Goal: Information Seeking & Learning: Learn about a topic

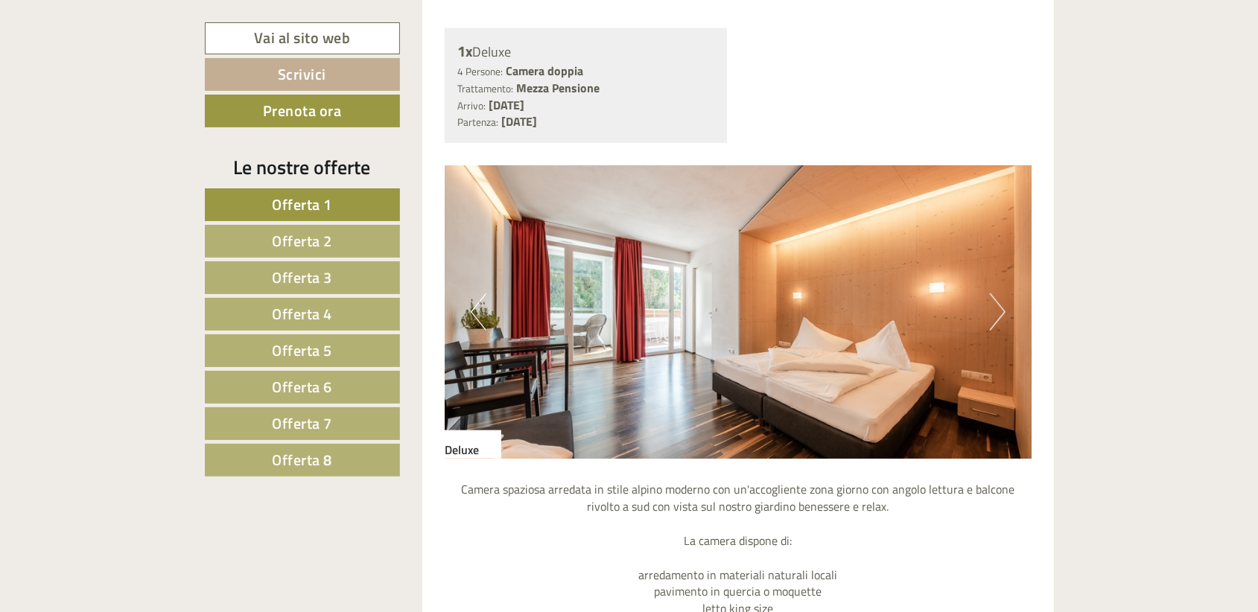
scroll to position [968, 0]
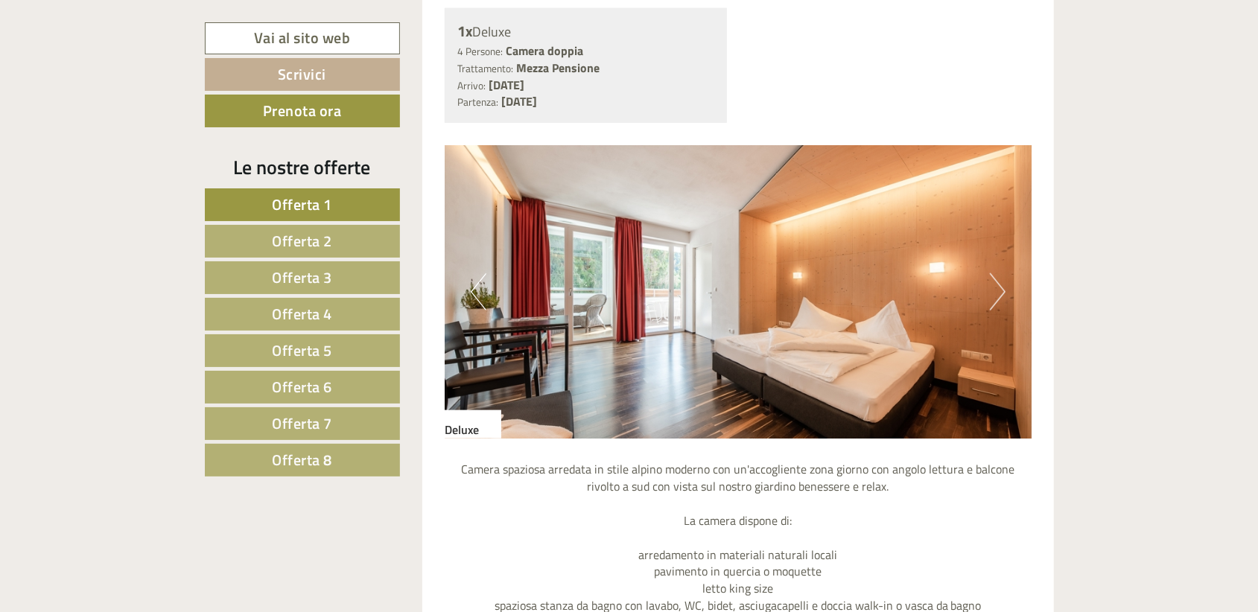
click at [374, 235] on link "Offerta 2" at bounding box center [302, 241] width 195 height 33
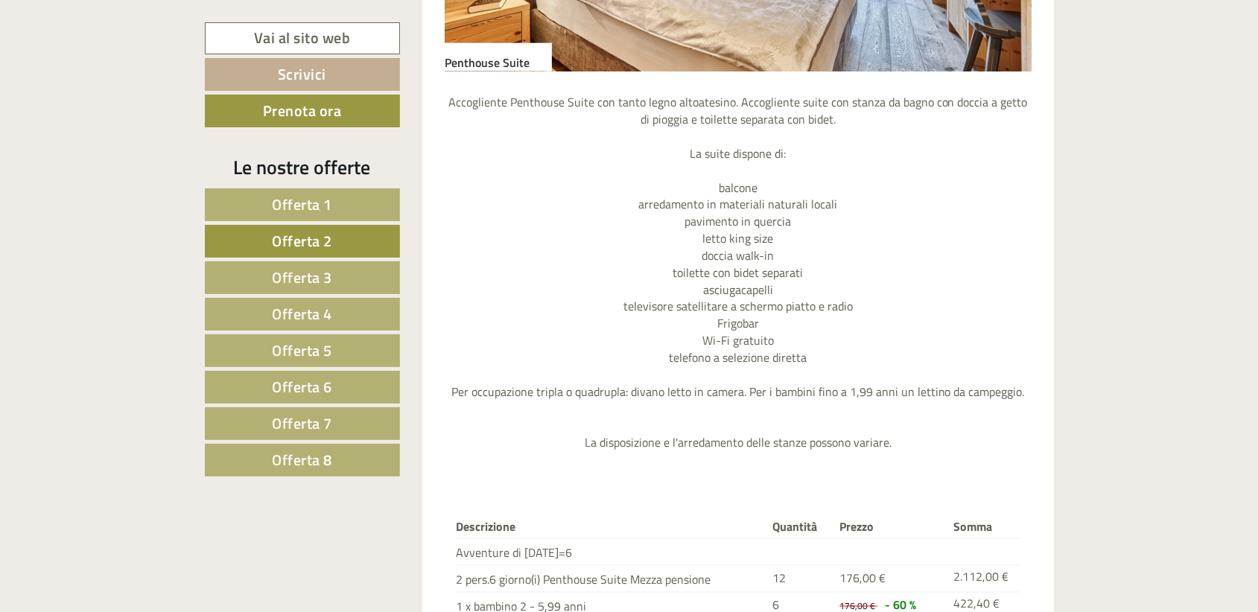
scroll to position [1326, 0]
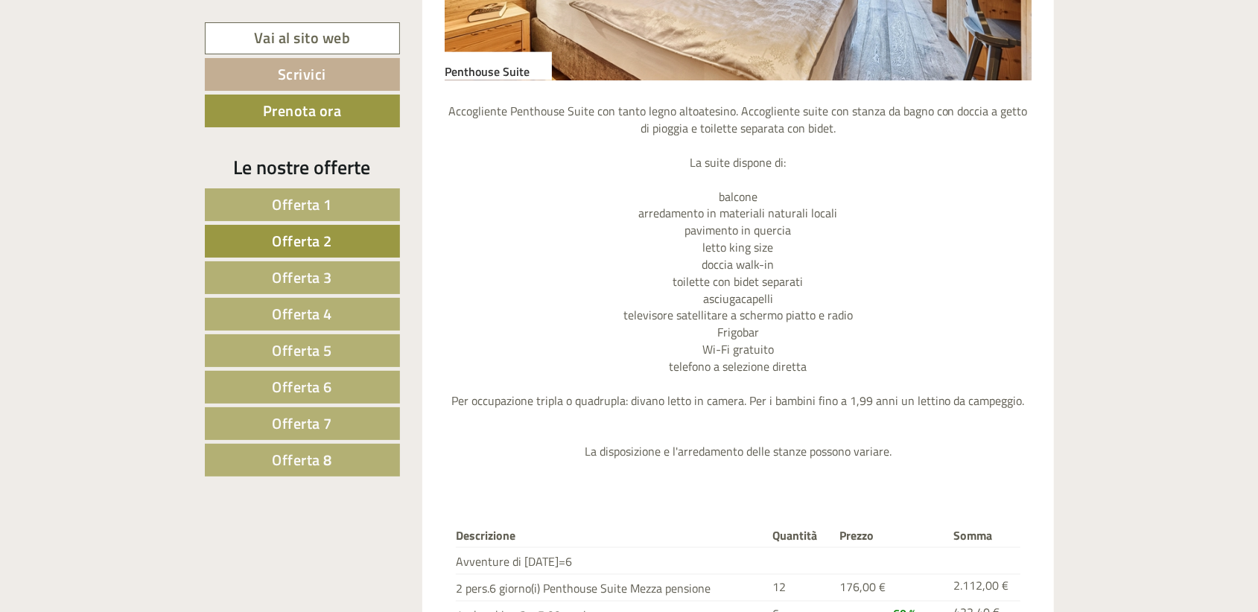
click at [378, 276] on link "Offerta 3" at bounding box center [302, 277] width 195 height 33
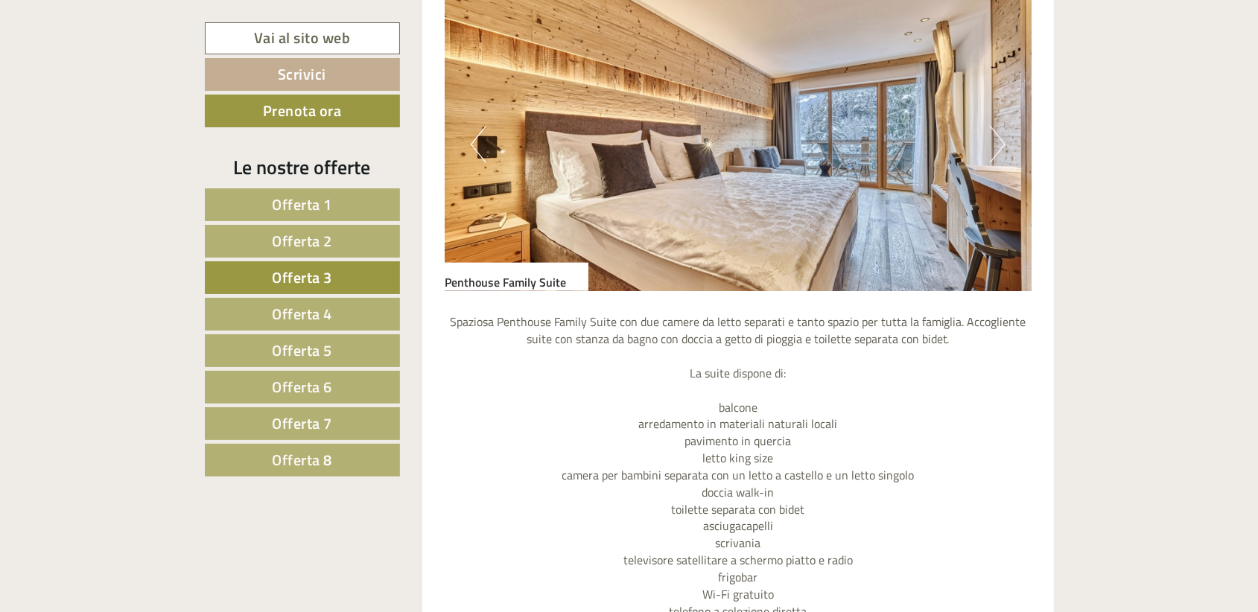
scroll to position [954, 0]
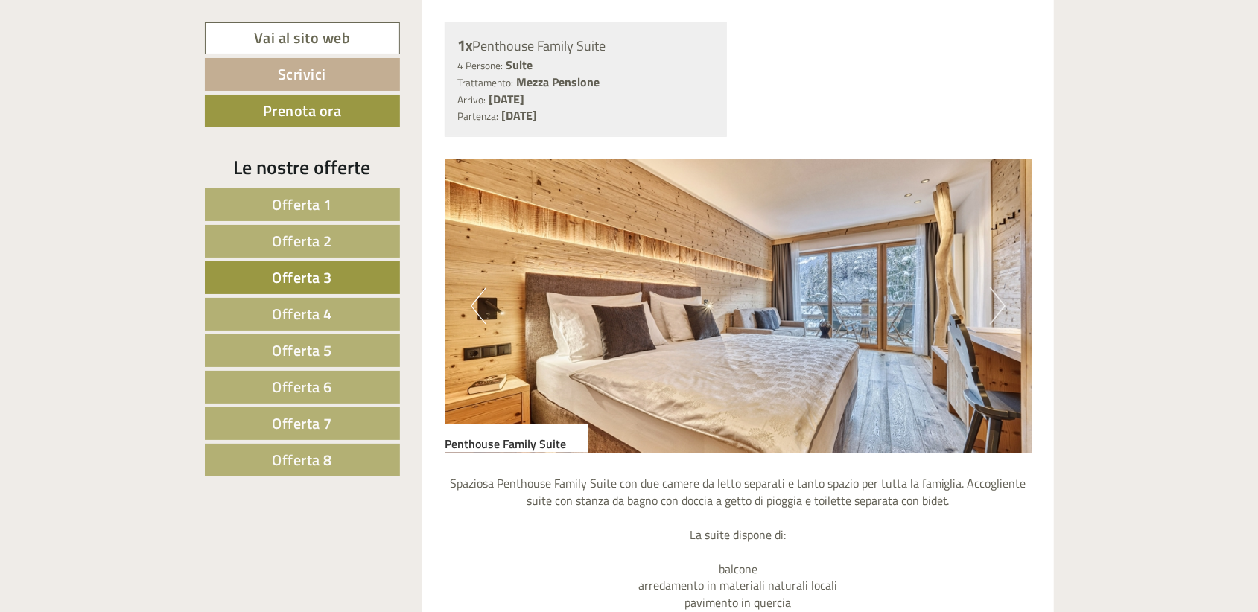
click at [318, 302] on span "Offerta 4" at bounding box center [302, 313] width 60 height 23
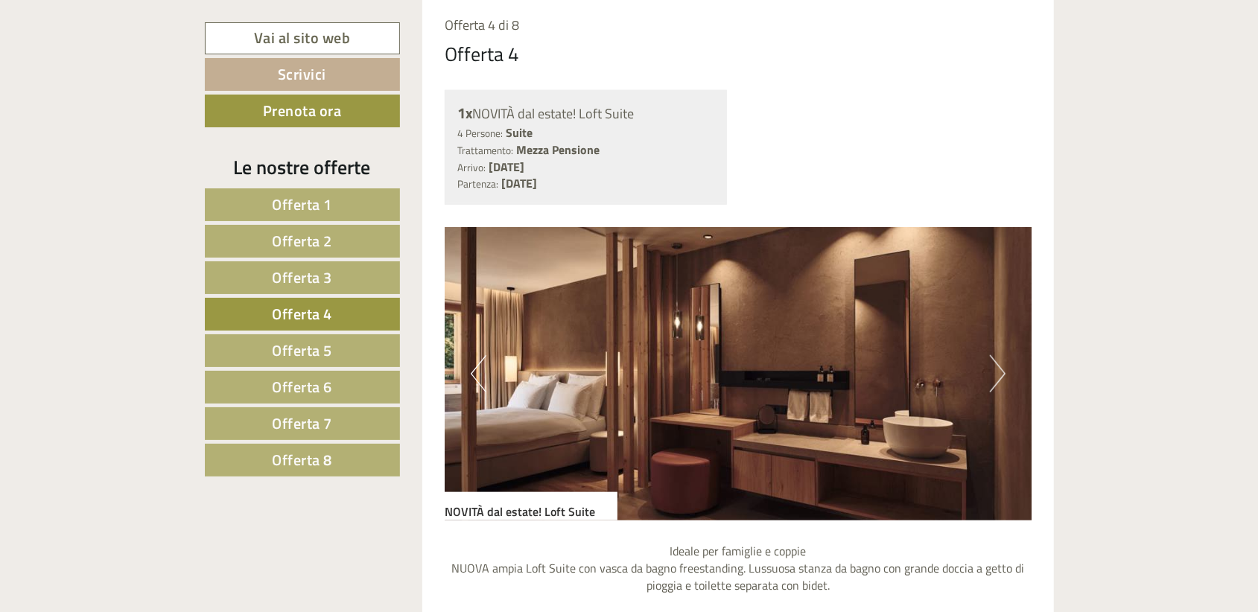
scroll to position [805, 0]
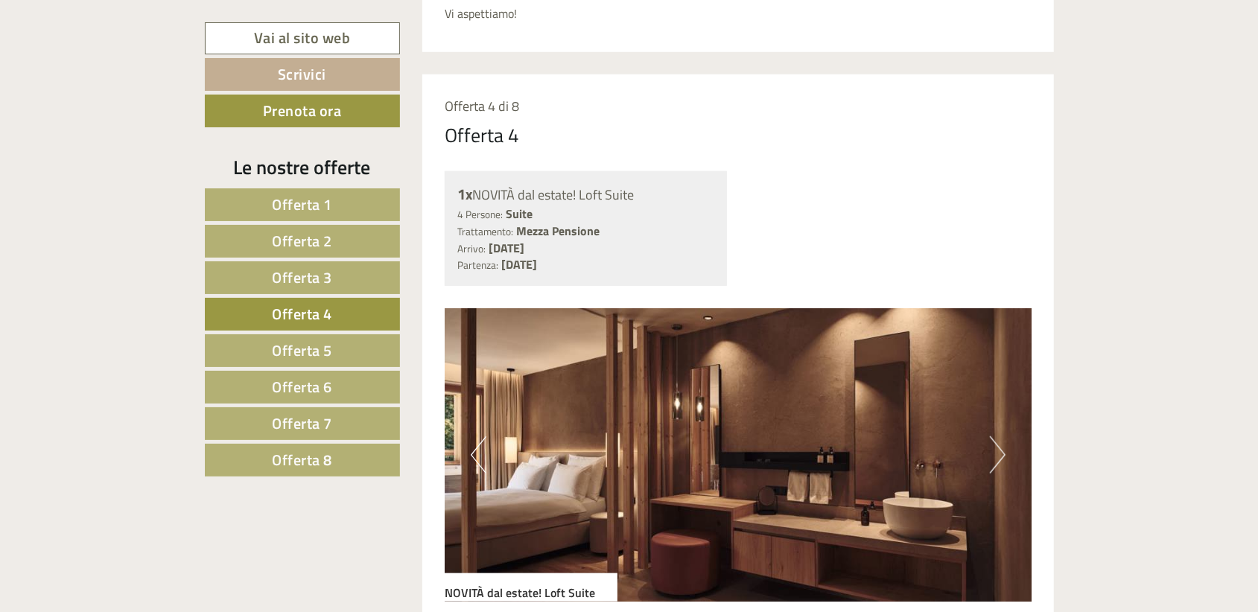
click at [997, 450] on button "Next" at bounding box center [998, 454] width 16 height 37
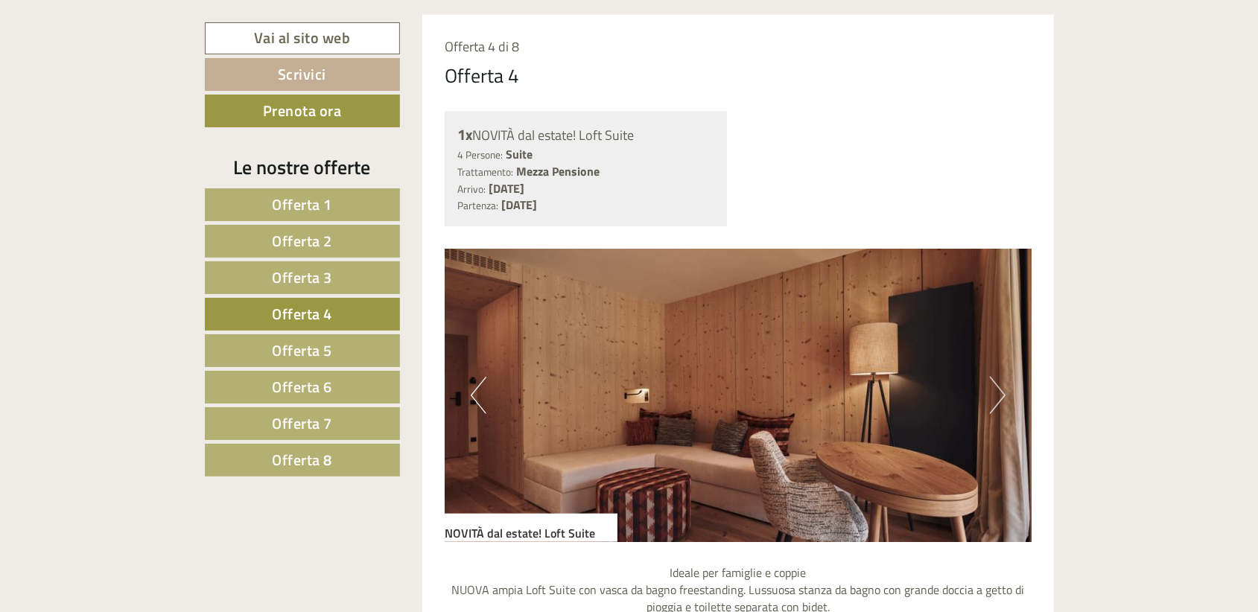
scroll to position [954, 0]
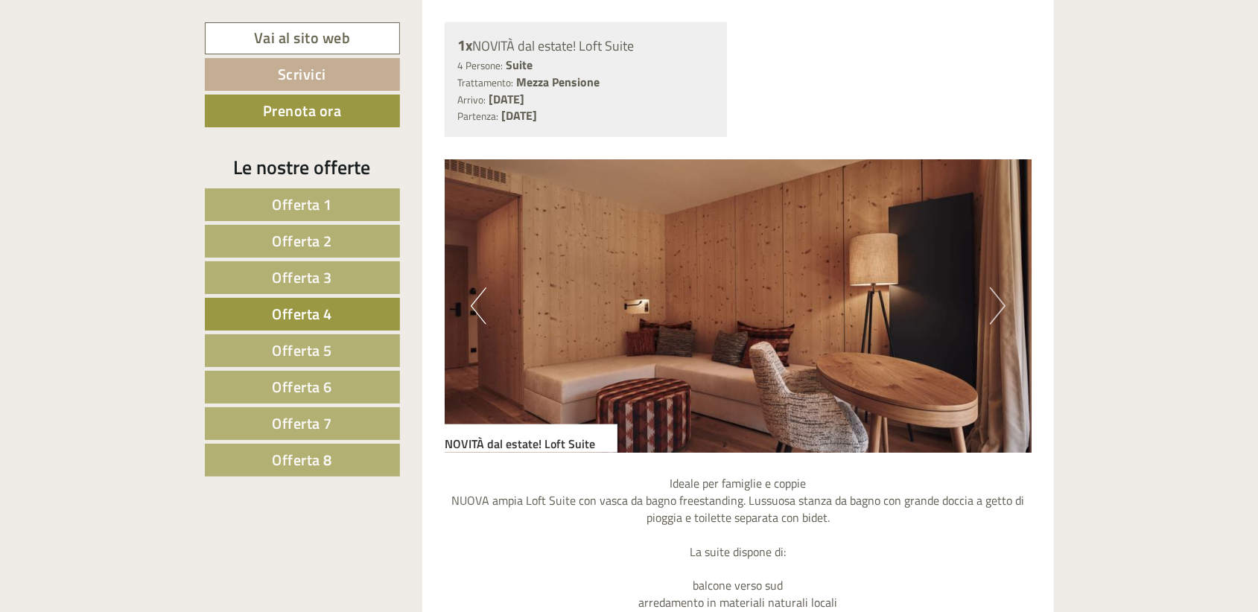
click at [1005, 310] on img at bounding box center [738, 305] width 587 height 293
click at [994, 302] on button "Next" at bounding box center [998, 305] width 16 height 37
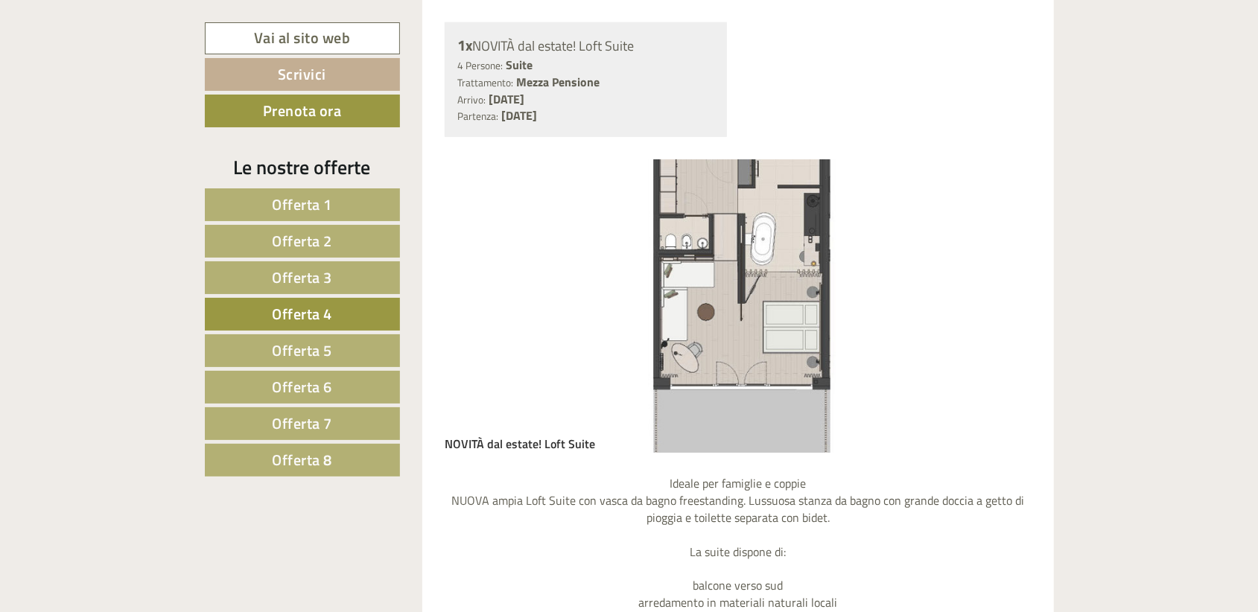
click at [287, 346] on span "Offerta 5" at bounding box center [302, 350] width 60 height 23
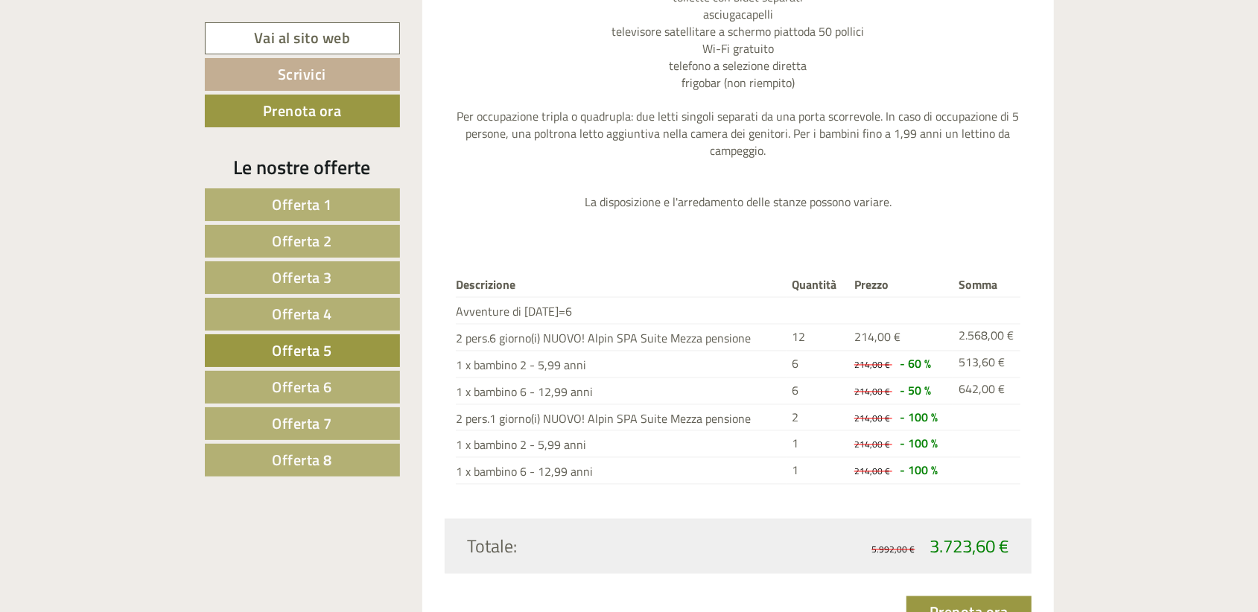
scroll to position [1773, 0]
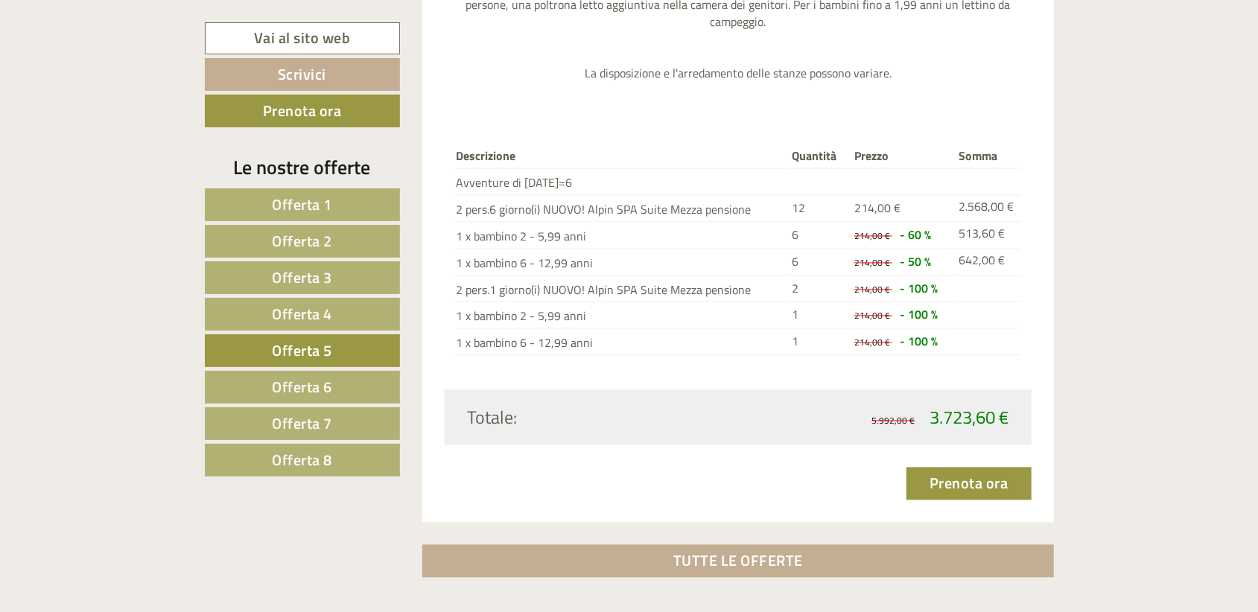
click at [297, 381] on span "Offerta 6" at bounding box center [302, 386] width 60 height 23
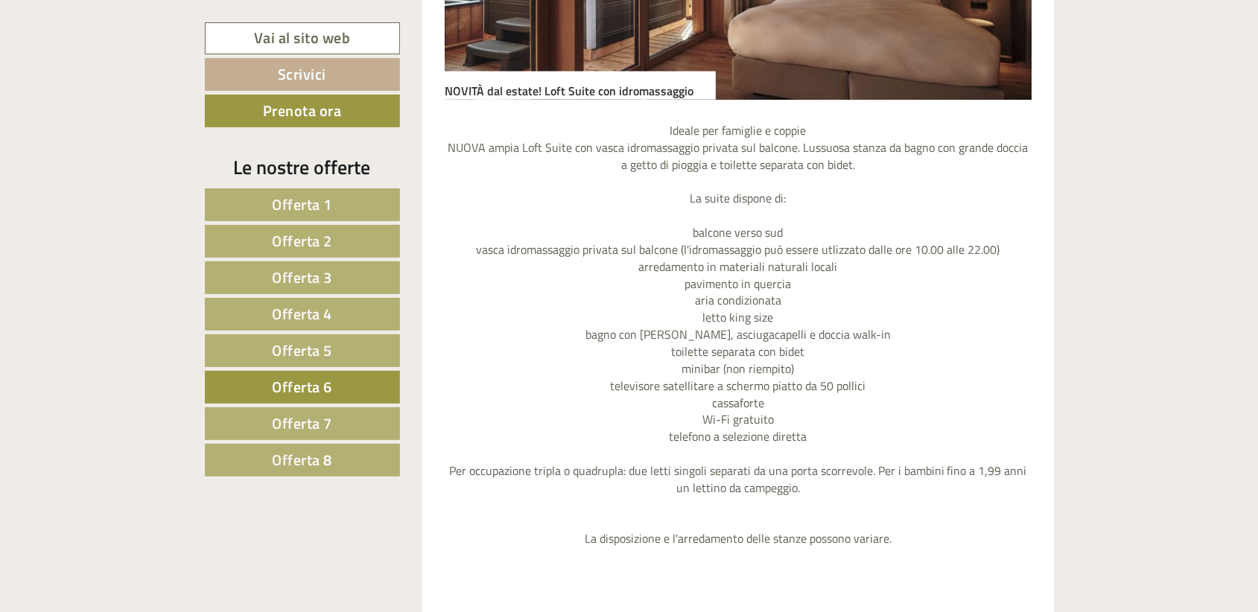
scroll to position [1698, 0]
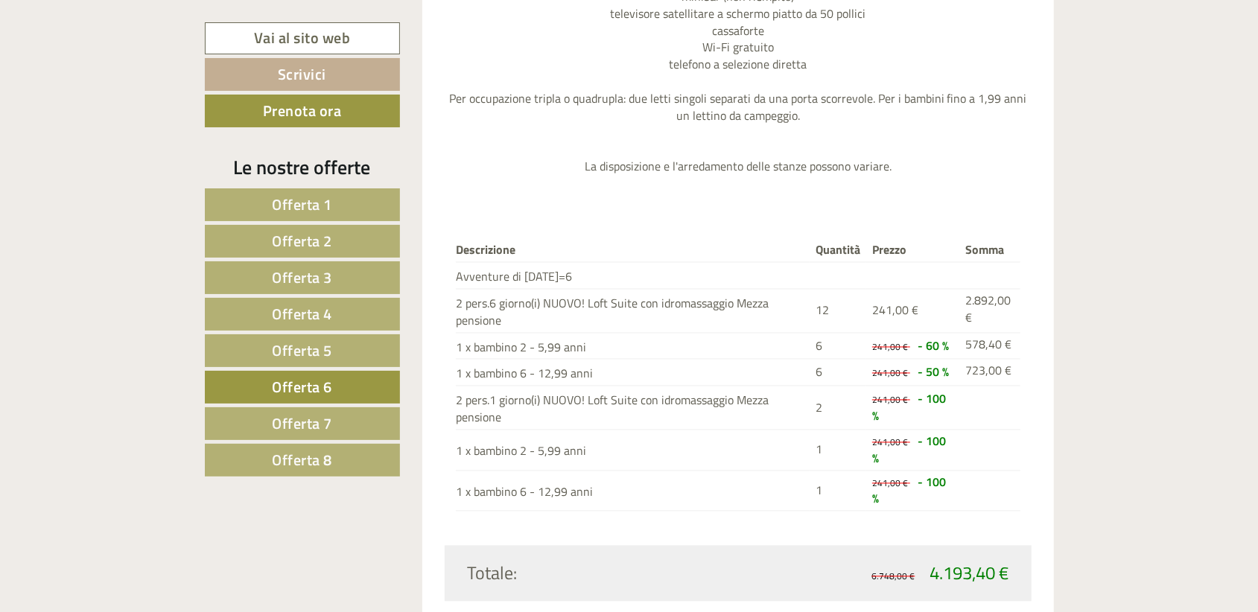
click at [302, 407] on link "Offerta 7" at bounding box center [302, 423] width 195 height 33
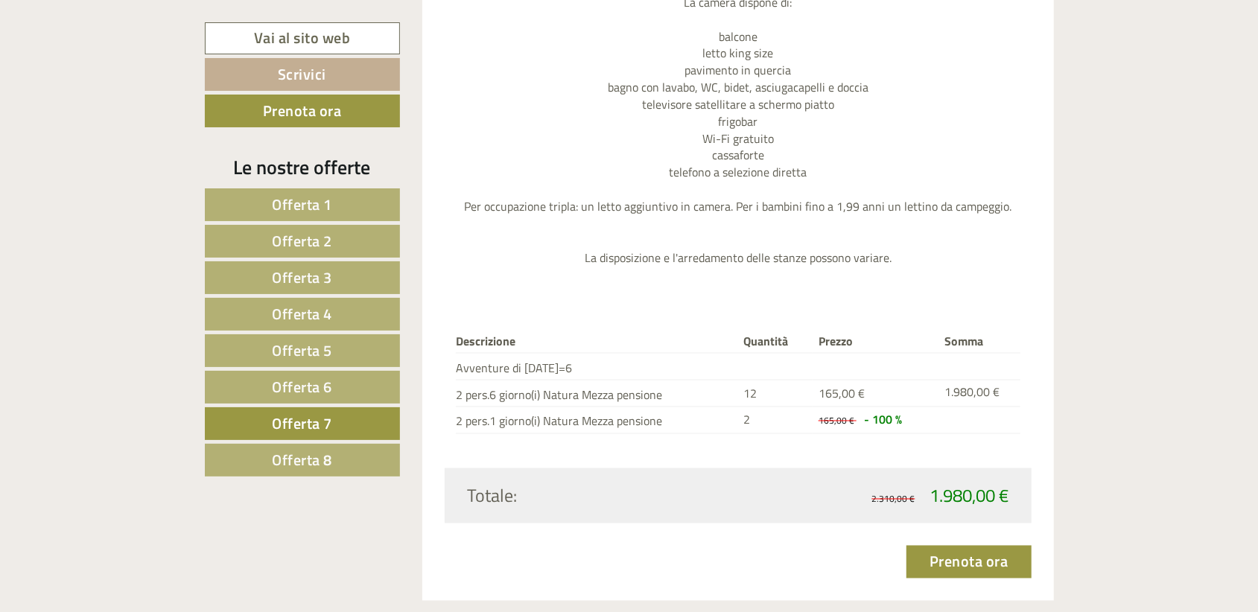
scroll to position [1624, 0]
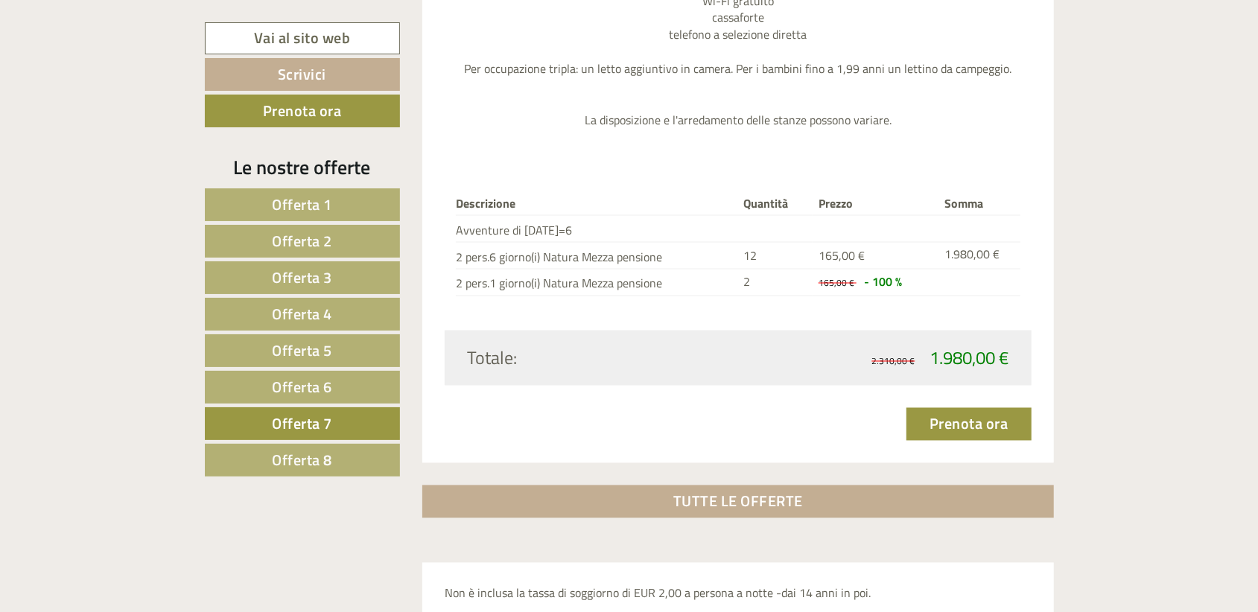
click at [314, 453] on span "Offerta 8" at bounding box center [302, 459] width 60 height 23
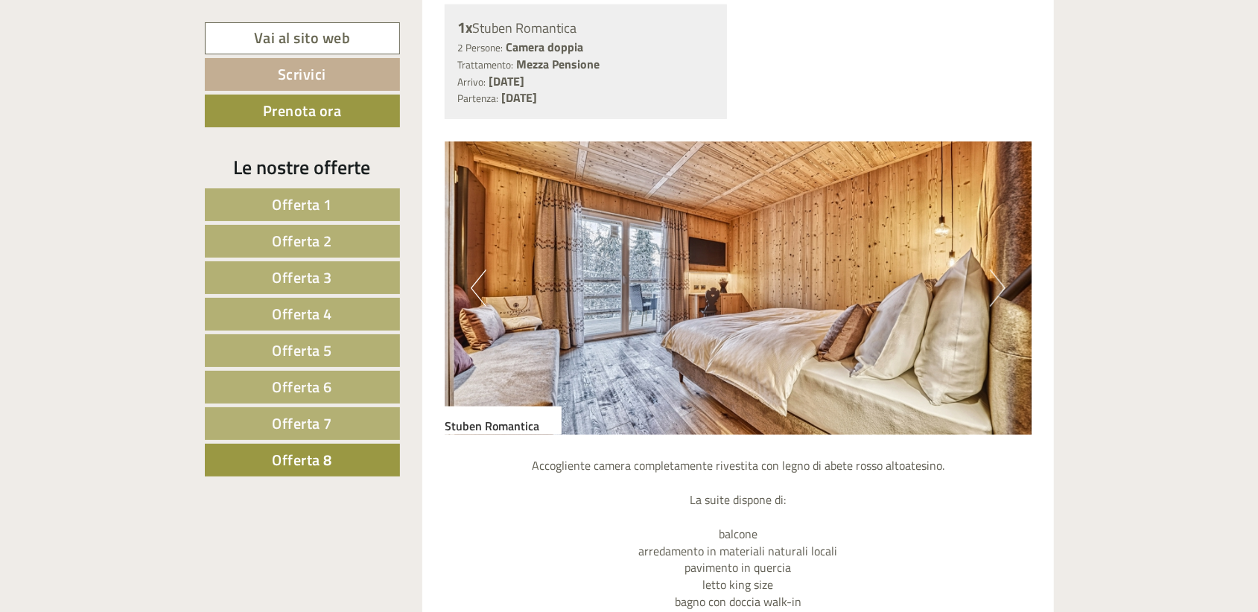
scroll to position [954, 0]
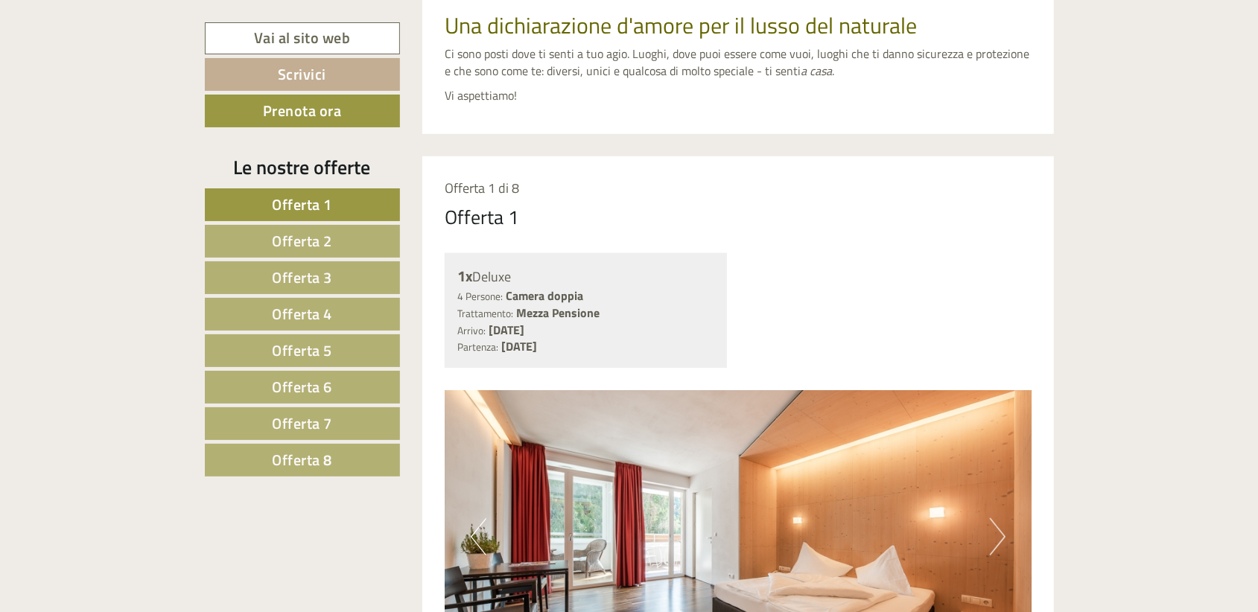
scroll to position [745, 0]
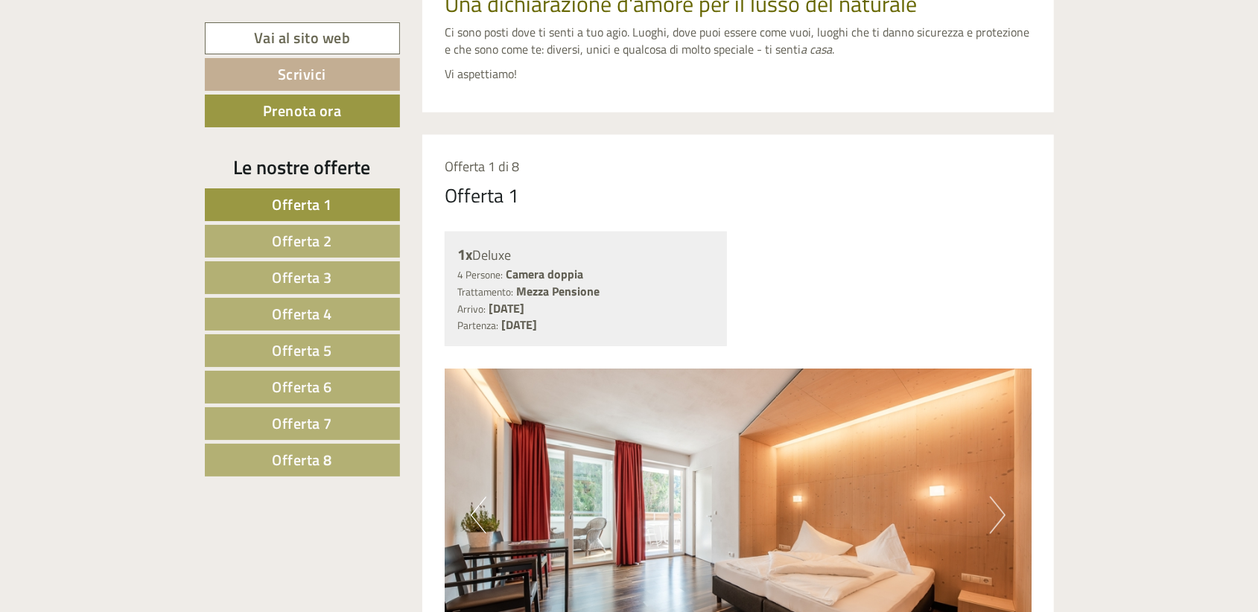
click at [326, 241] on span "Offerta 2" at bounding box center [302, 240] width 60 height 23
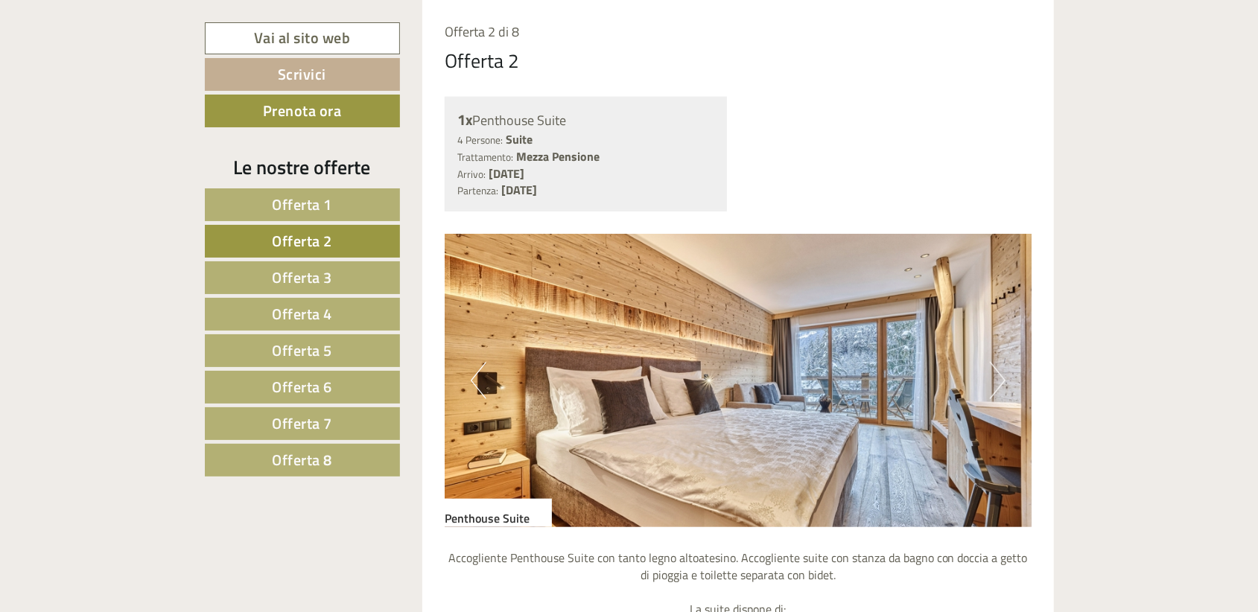
click at [990, 383] on button "Next" at bounding box center [998, 380] width 16 height 37
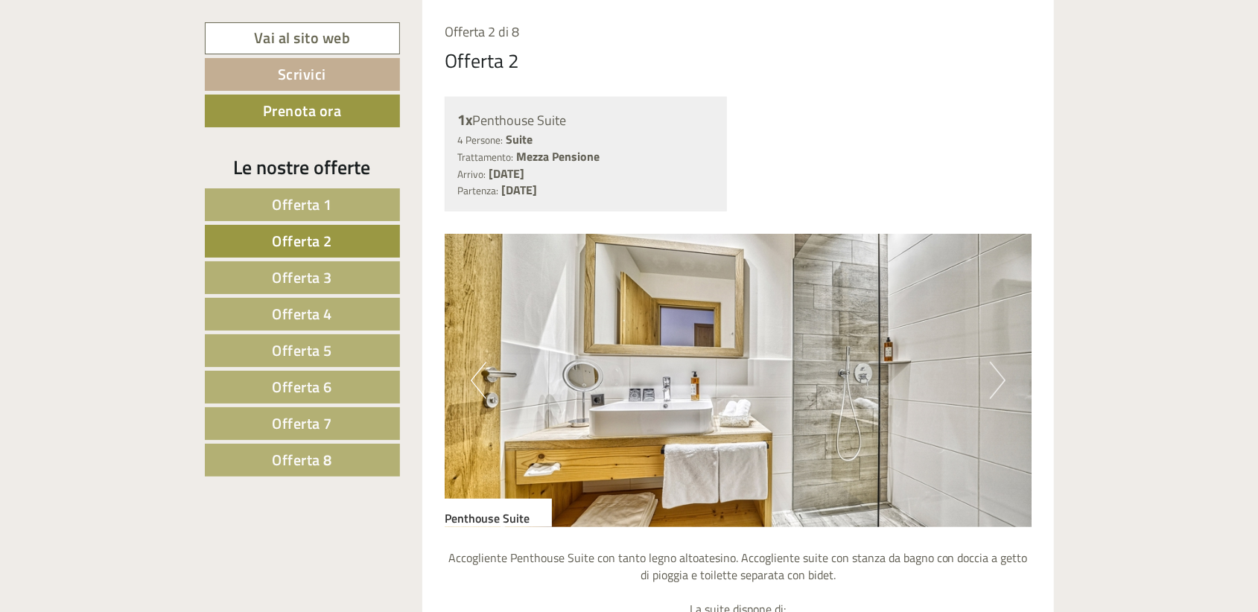
click at [990, 383] on button "Next" at bounding box center [998, 380] width 16 height 37
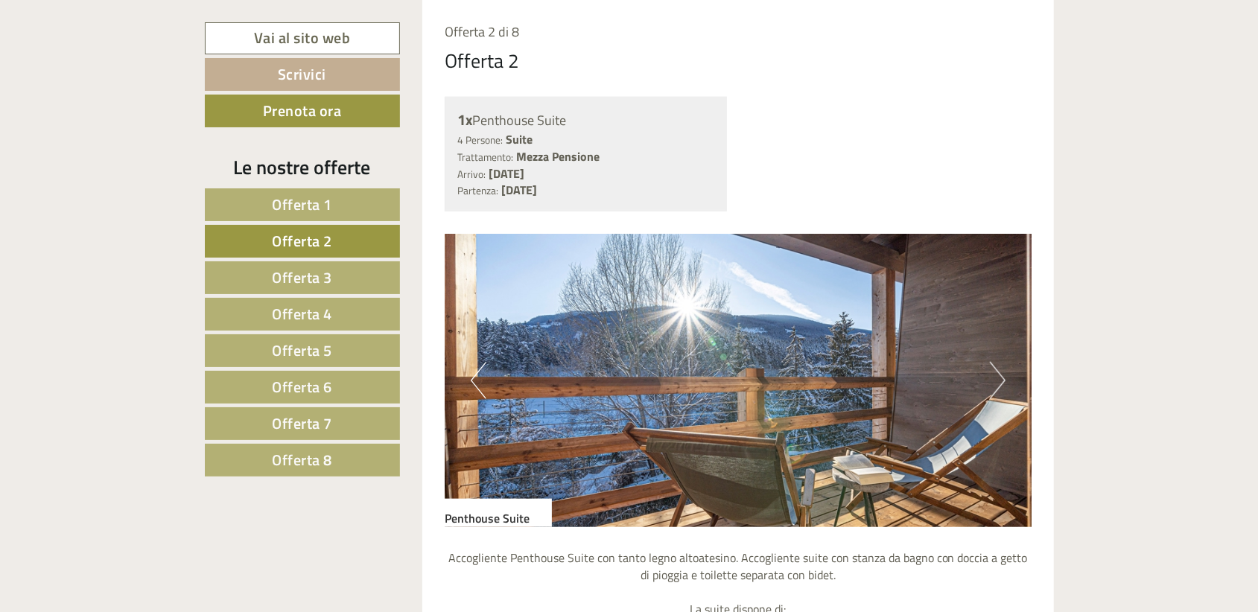
click at [990, 383] on button "Next" at bounding box center [998, 380] width 16 height 37
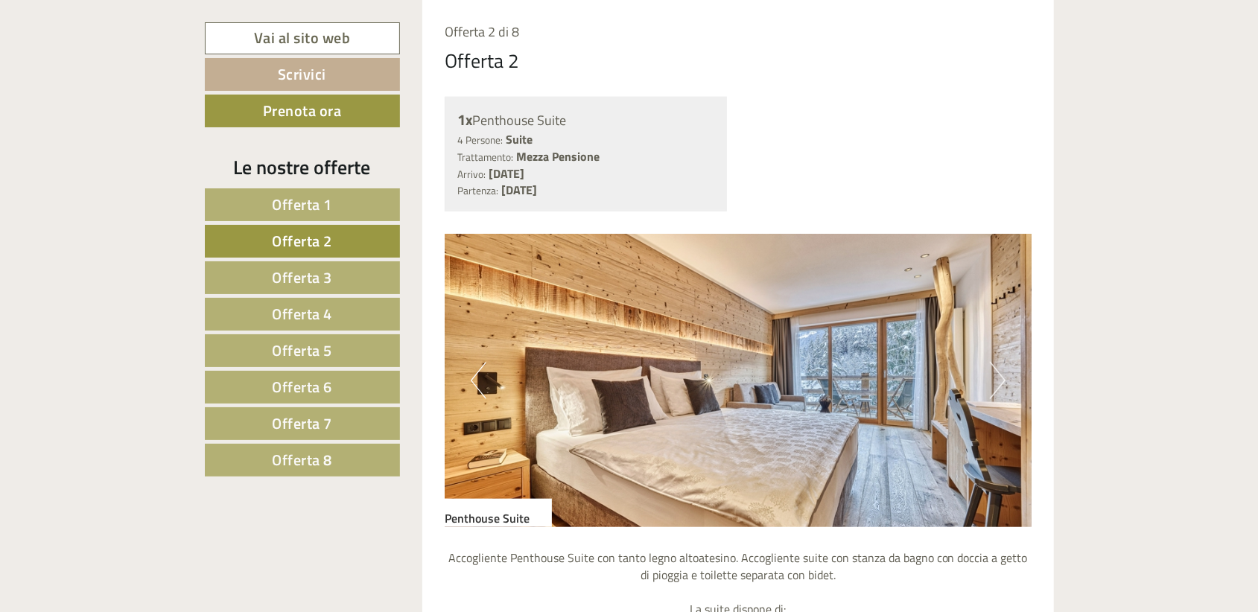
click at [990, 383] on button "Next" at bounding box center [998, 380] width 16 height 37
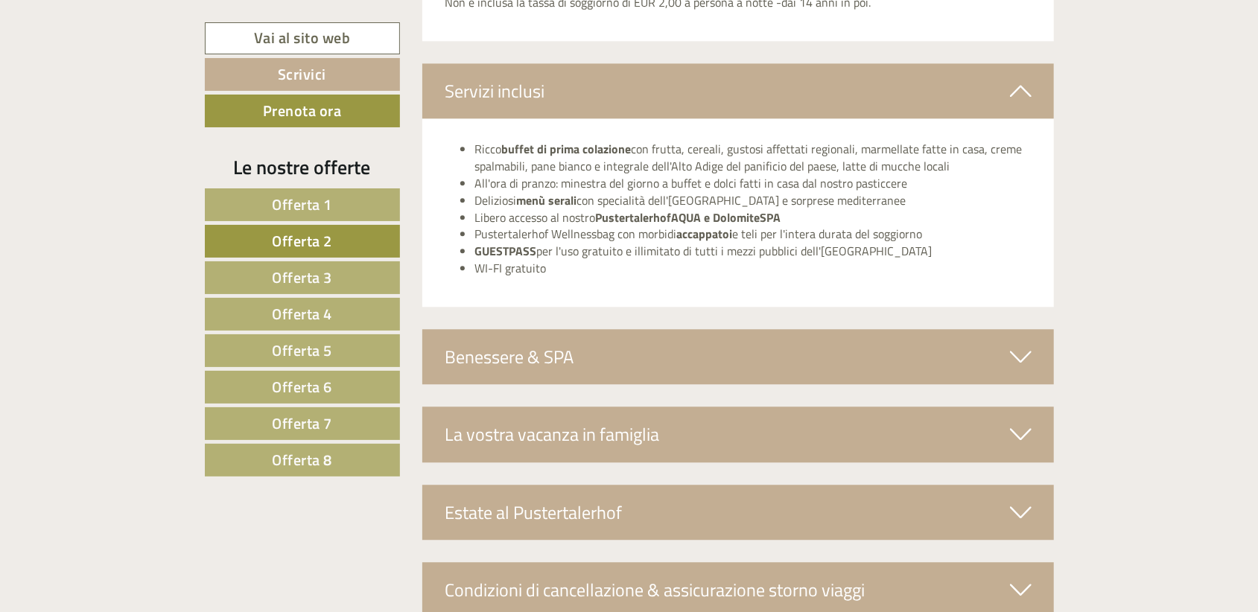
scroll to position [2369, 0]
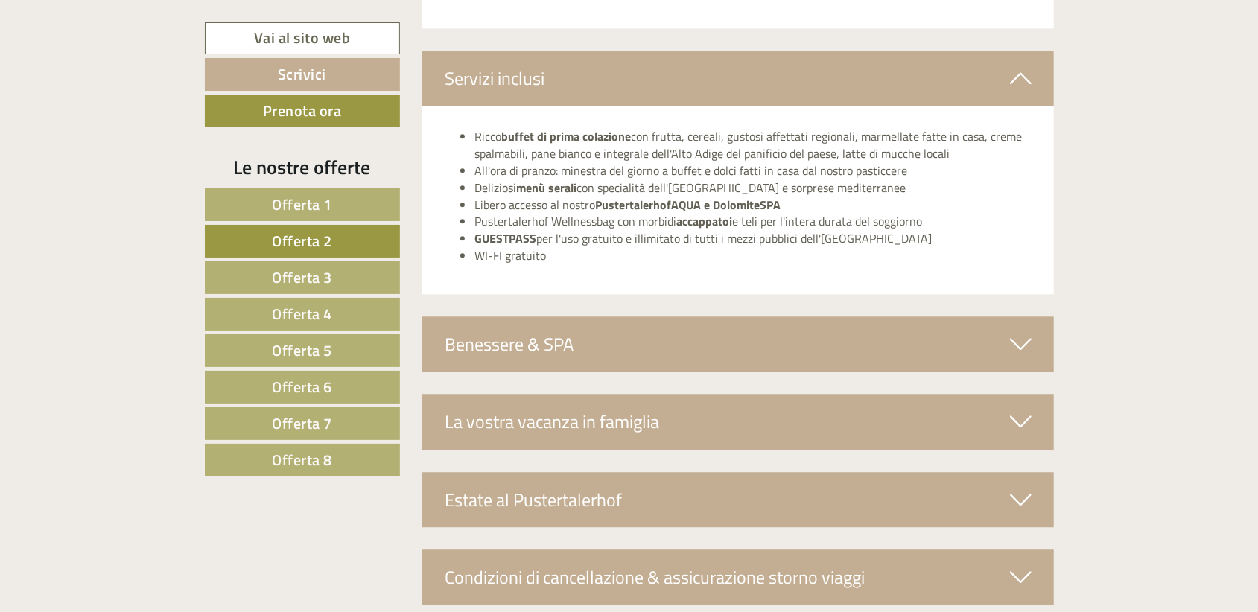
click at [588, 430] on div "La vostra vacanza in famiglia" at bounding box center [737, 421] width 631 height 55
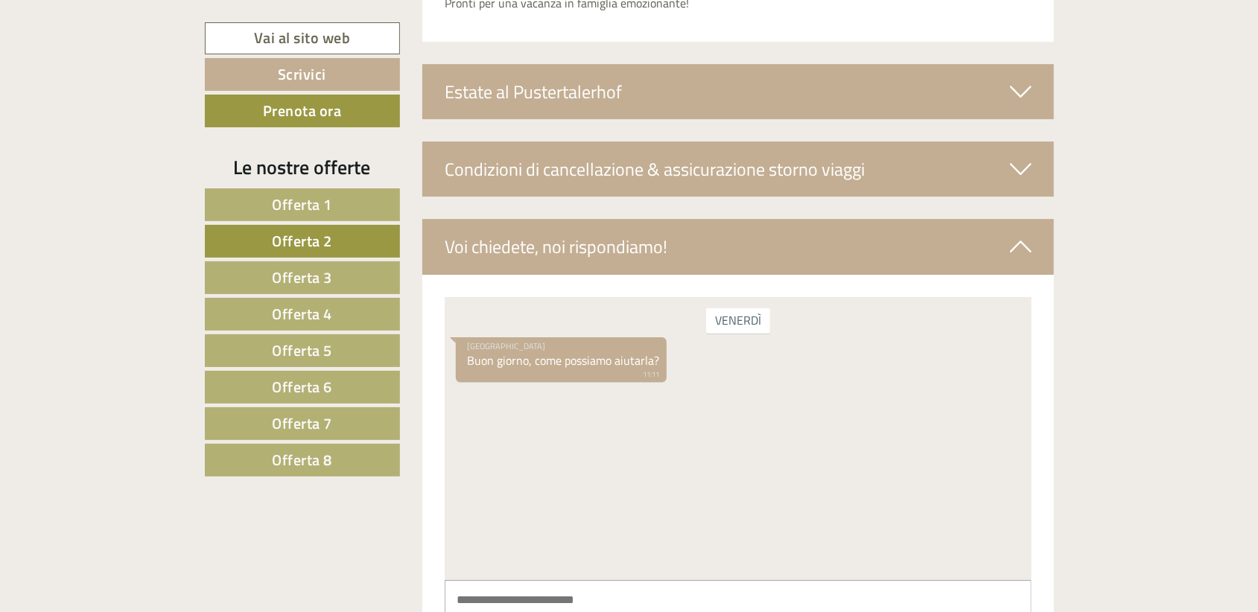
scroll to position [3337, 0]
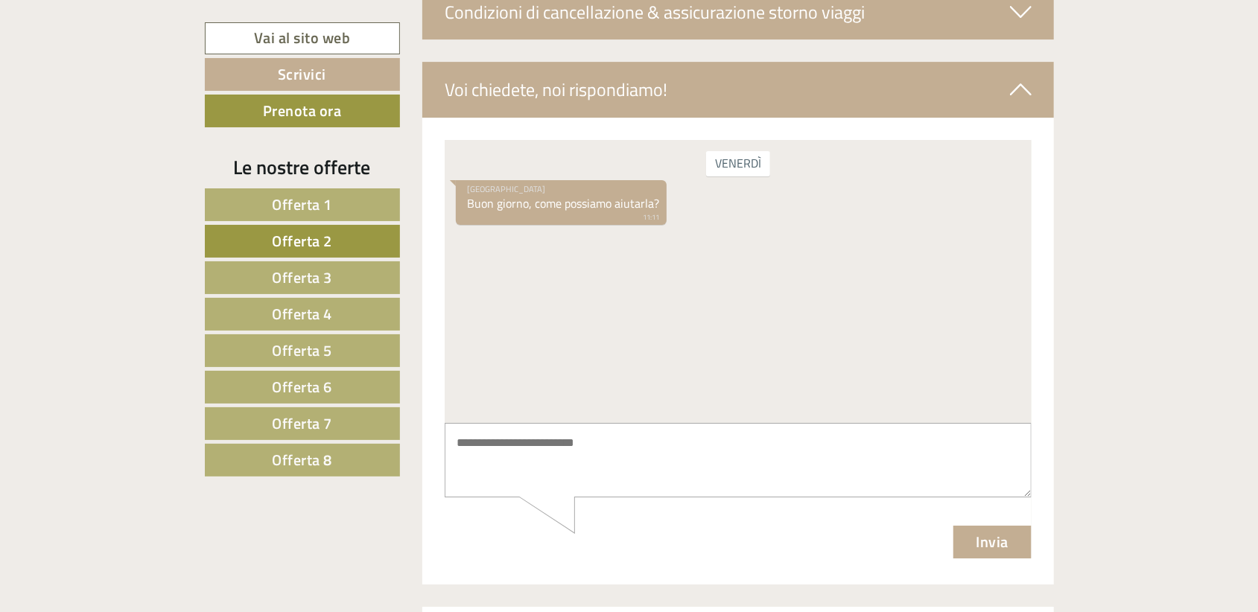
click at [309, 267] on span "Offerta 3" at bounding box center [302, 277] width 60 height 23
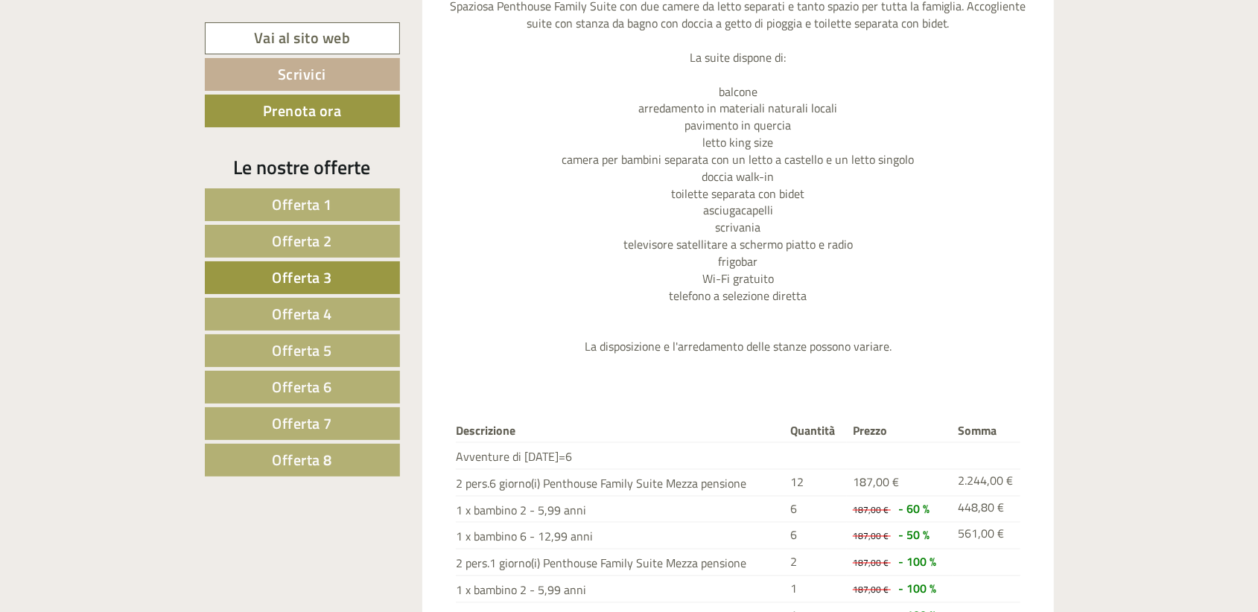
scroll to position [1252, 0]
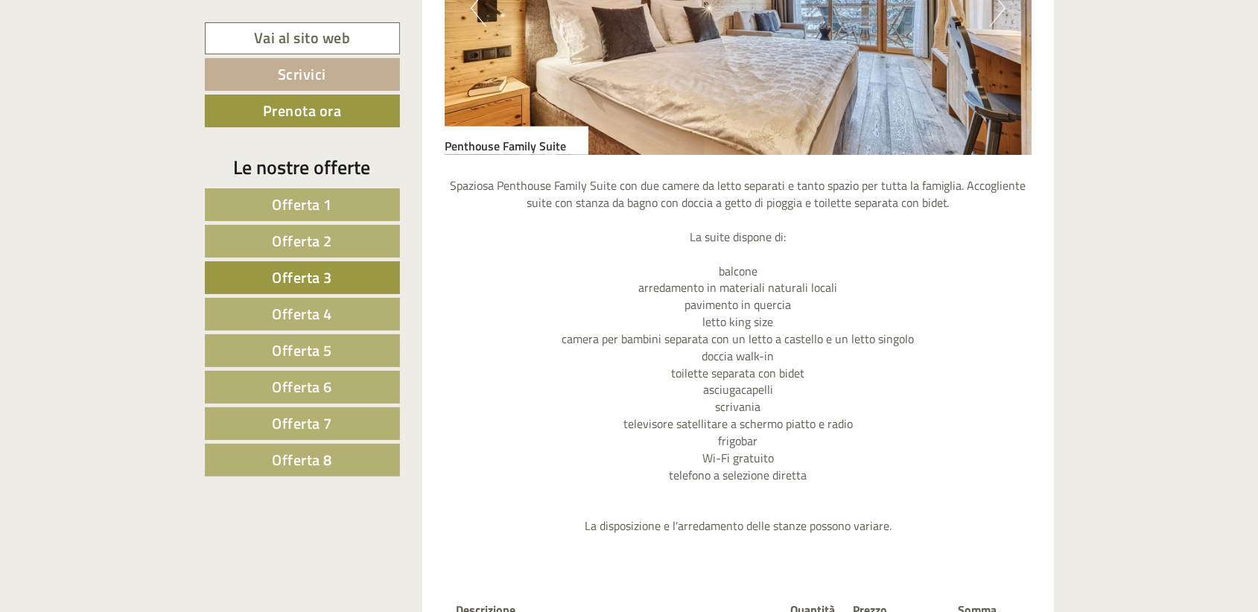
click at [275, 313] on span "Offerta 4" at bounding box center [302, 313] width 60 height 23
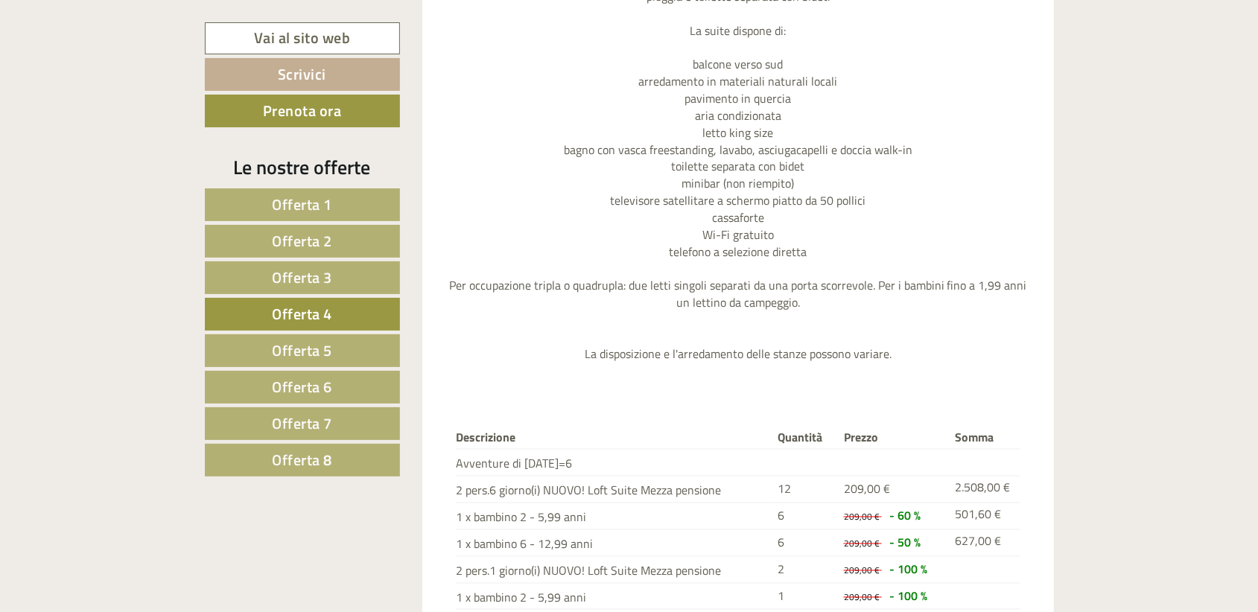
scroll to position [1103, 0]
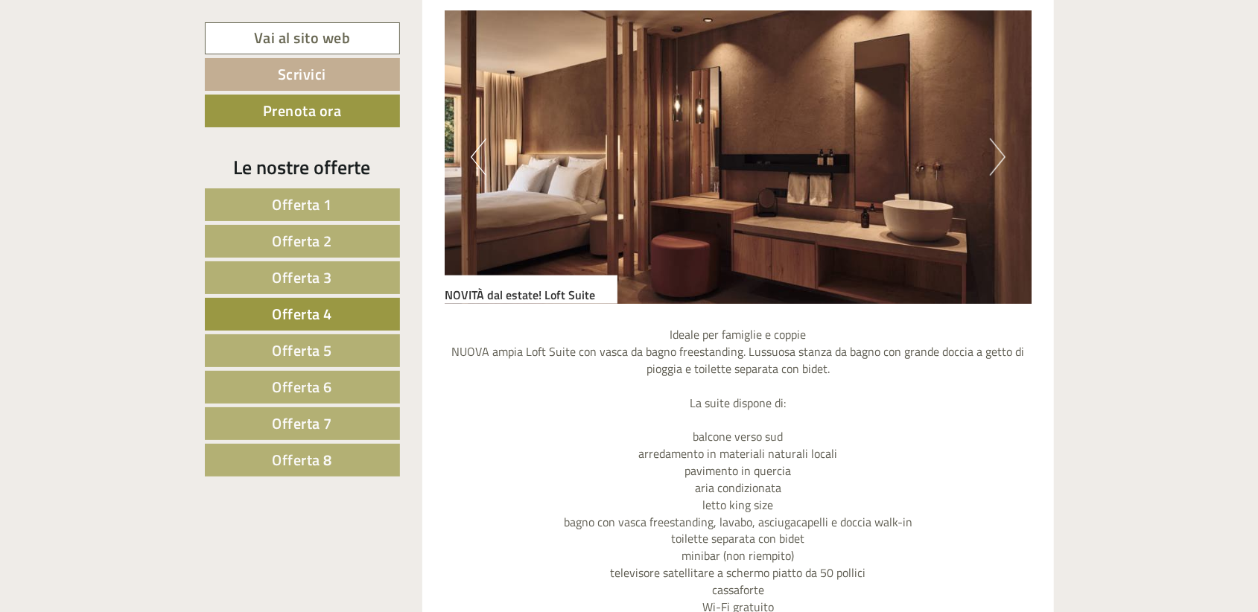
click at [993, 156] on button "Next" at bounding box center [998, 157] width 16 height 37
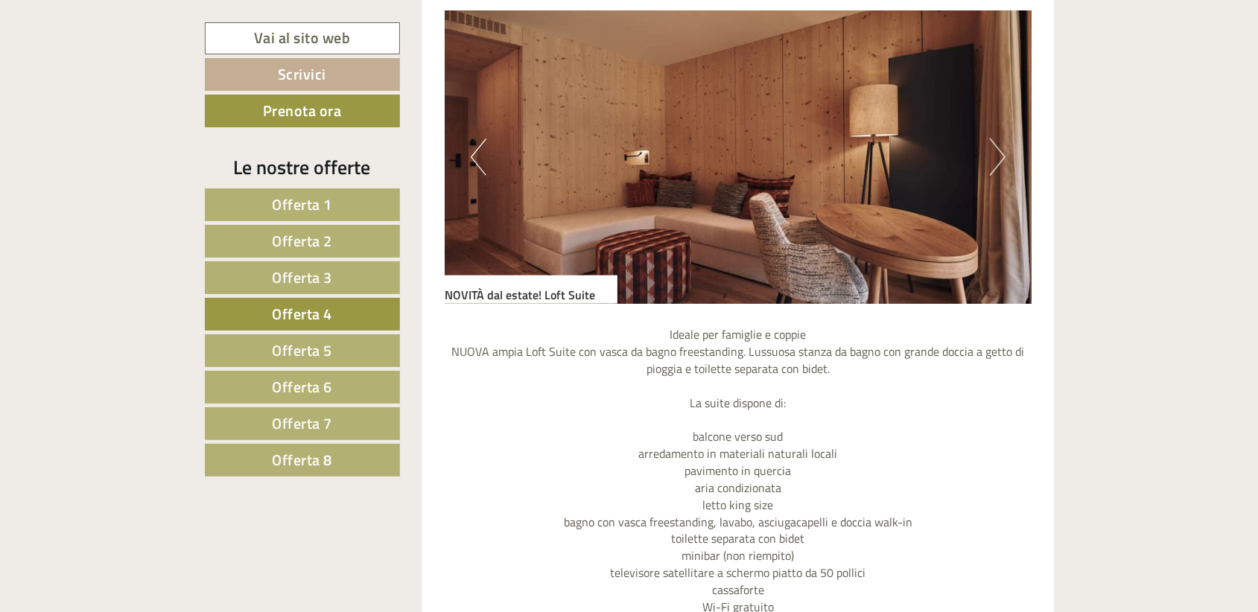
click at [993, 156] on button "Next" at bounding box center [998, 157] width 16 height 37
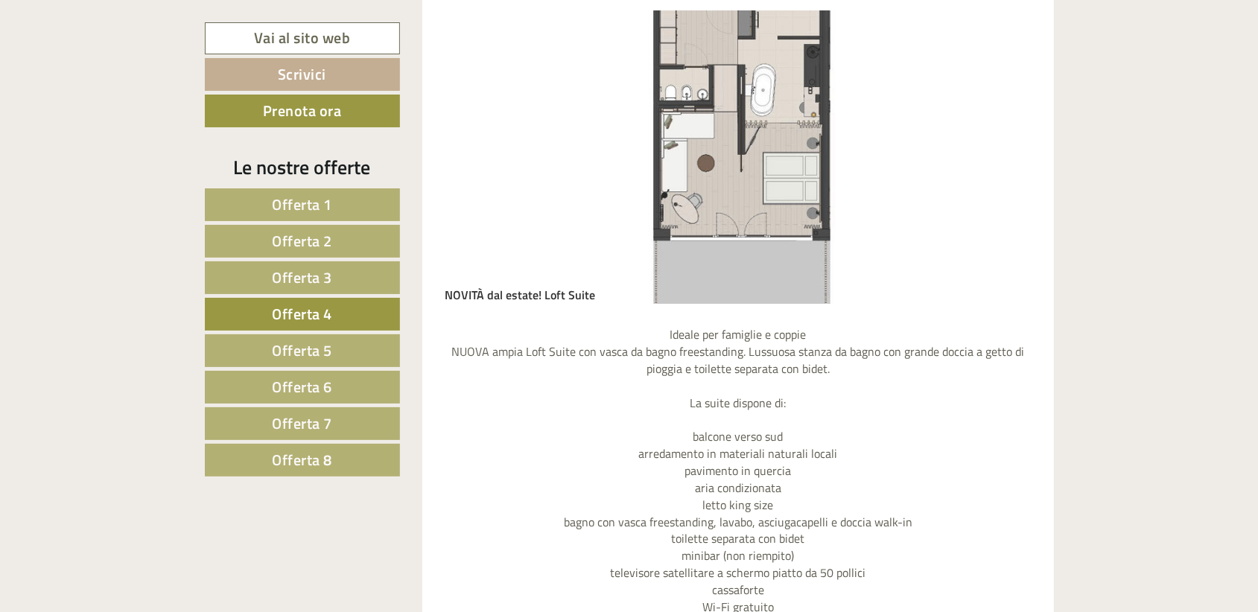
click at [993, 156] on button "Next" at bounding box center [998, 157] width 16 height 37
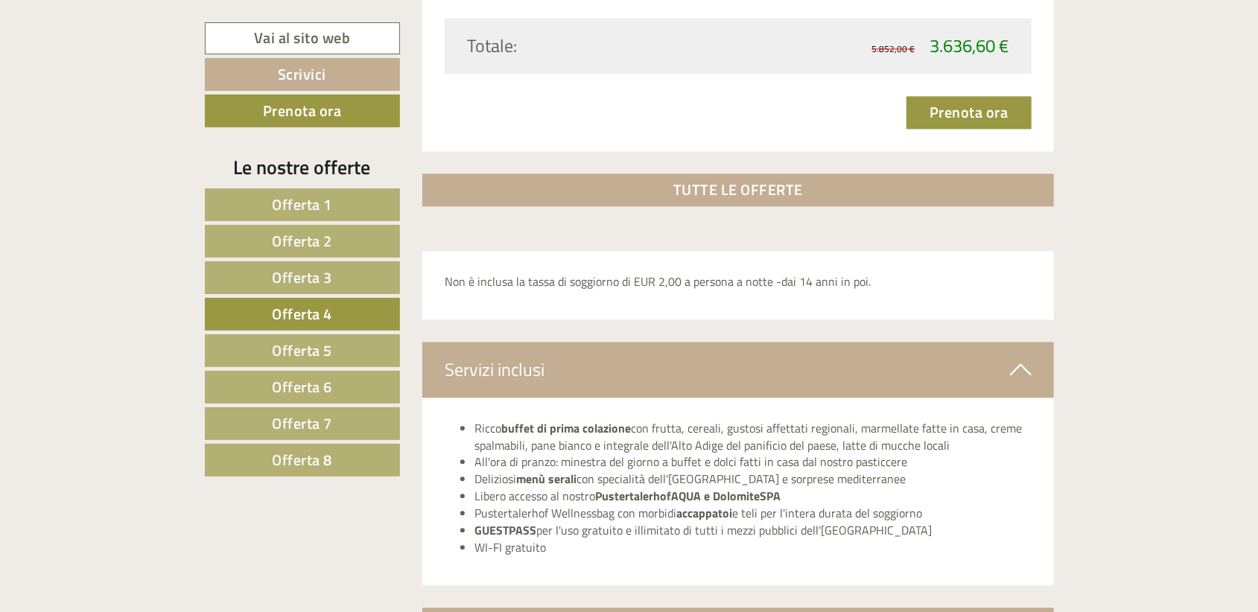
scroll to position [2220, 0]
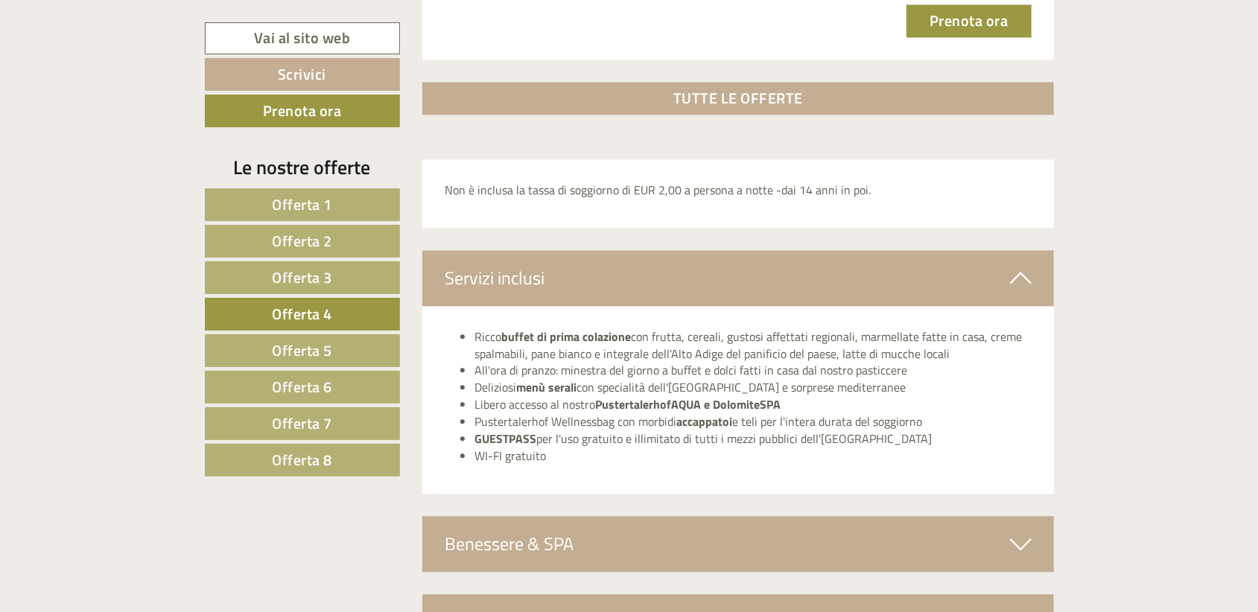
click at [302, 412] on span "Offerta 7" at bounding box center [302, 423] width 60 height 23
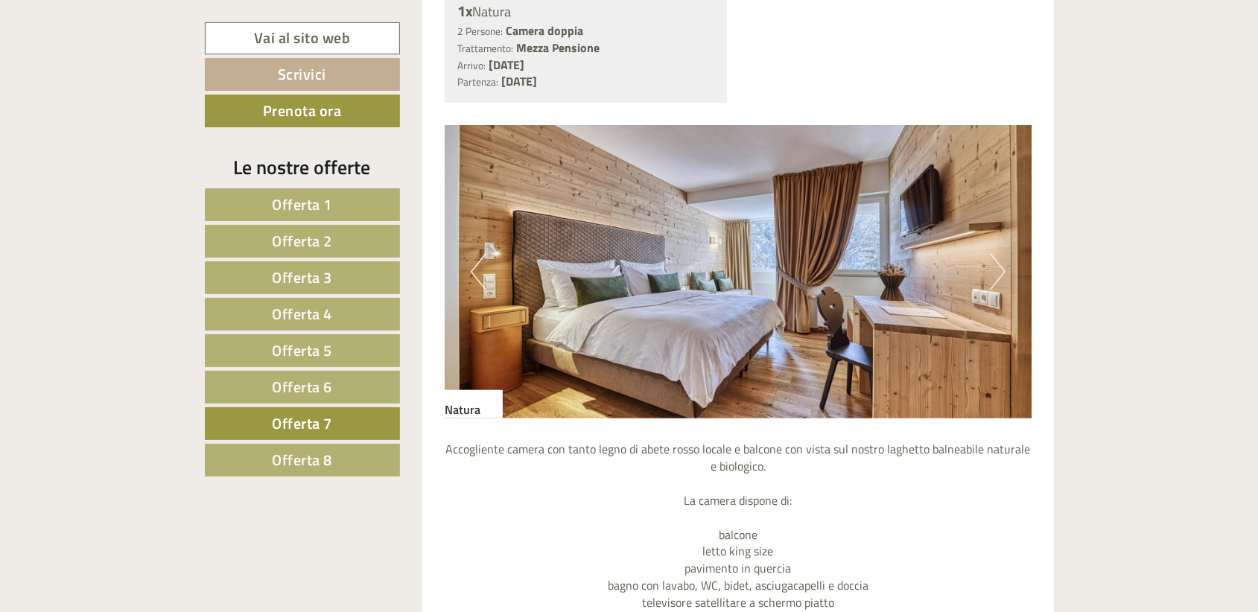
scroll to position [954, 0]
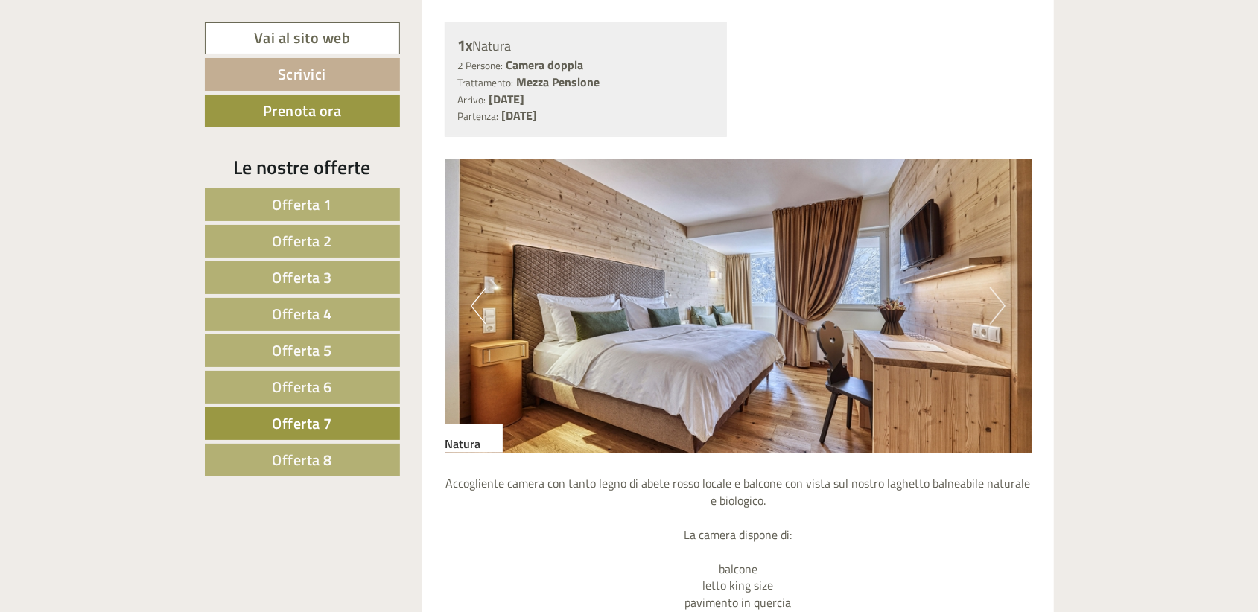
click at [995, 301] on button "Next" at bounding box center [998, 305] width 16 height 37
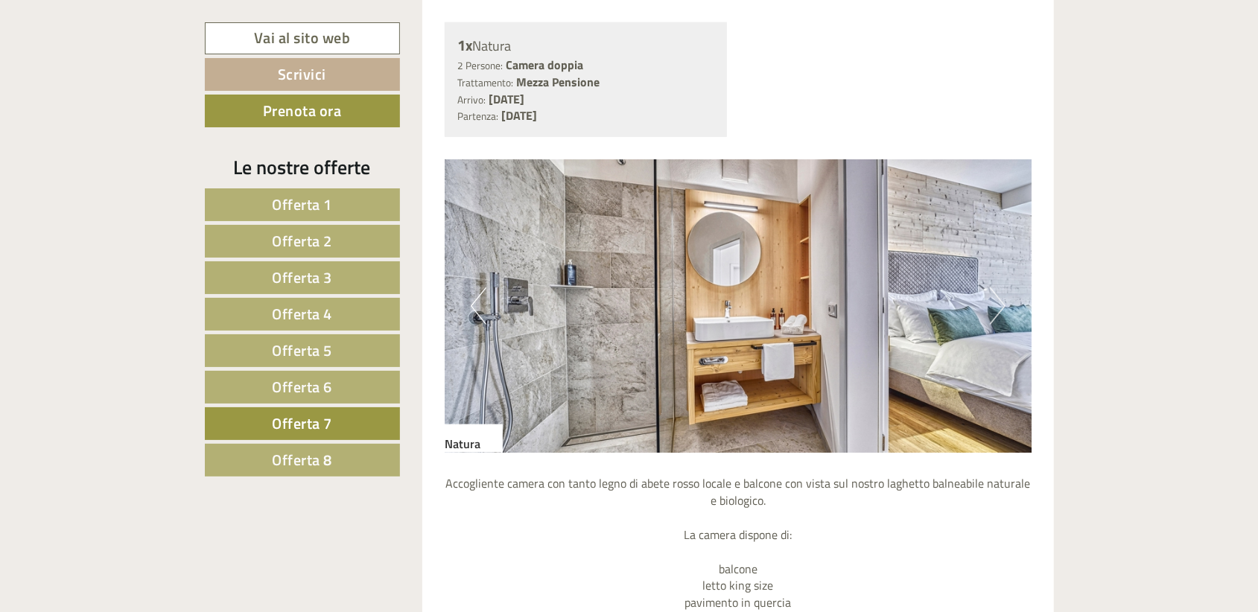
click at [995, 301] on button "Next" at bounding box center [998, 305] width 16 height 37
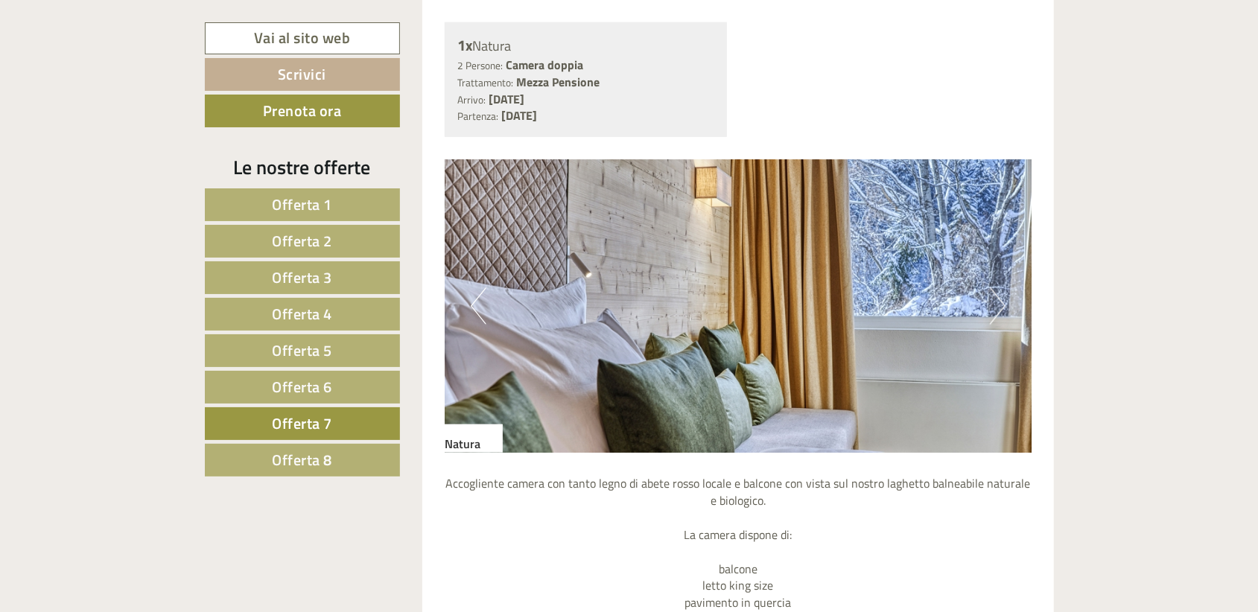
click at [995, 301] on button "Next" at bounding box center [998, 305] width 16 height 37
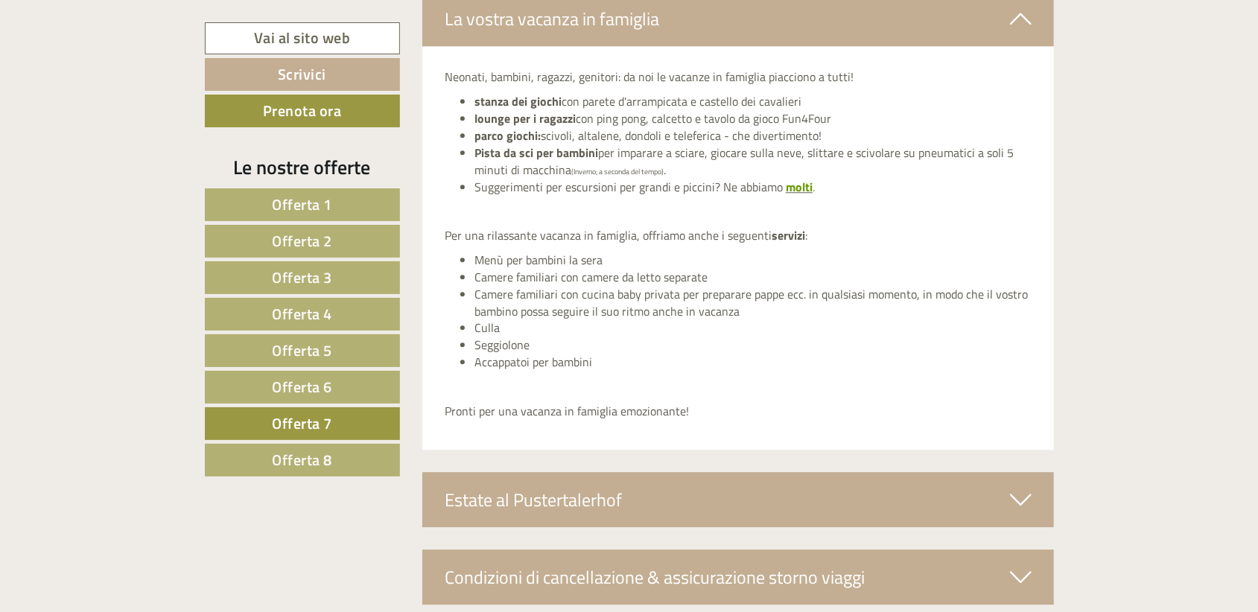
scroll to position [2815, 0]
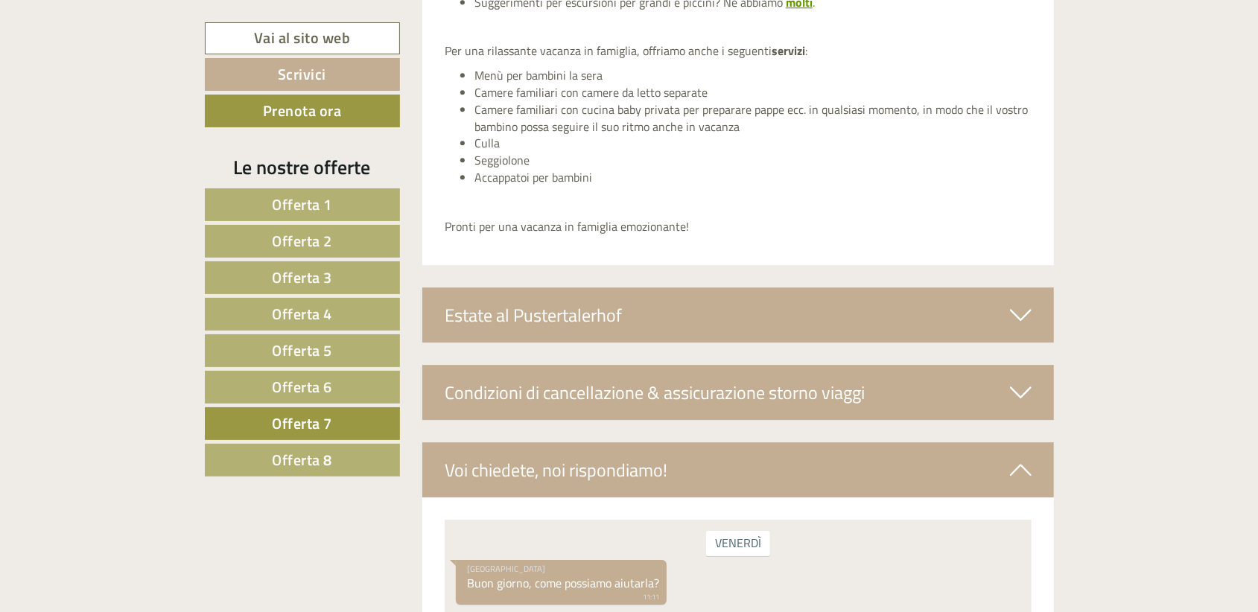
click at [603, 331] on div "Estate al Pustertalerhof" at bounding box center [737, 314] width 631 height 55
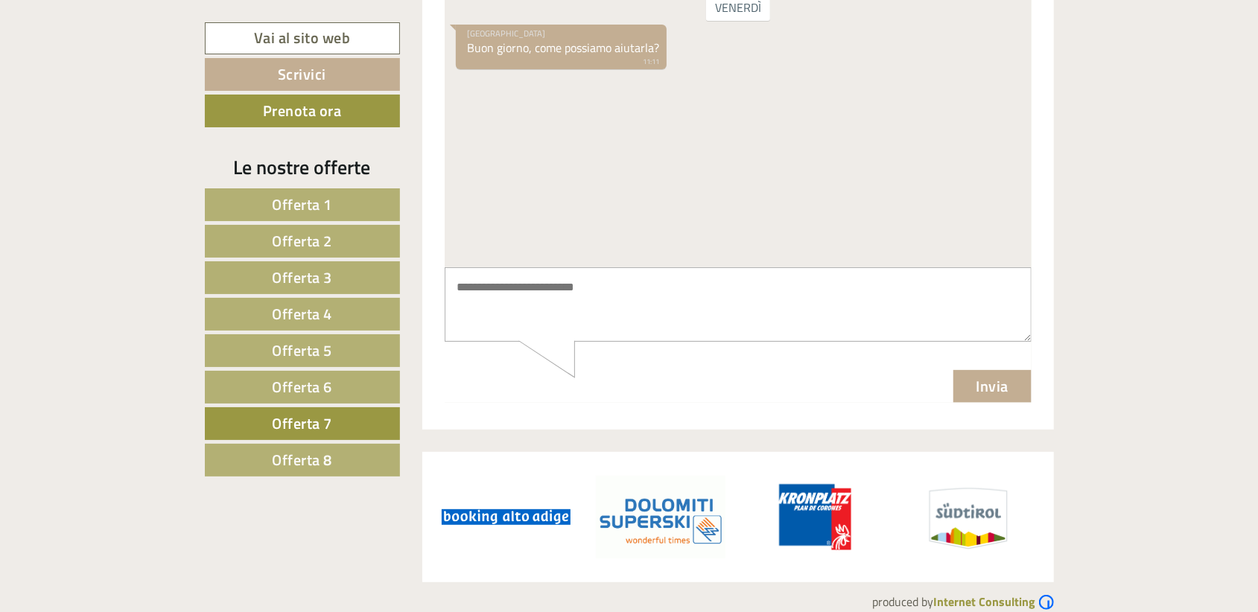
scroll to position [3943, 0]
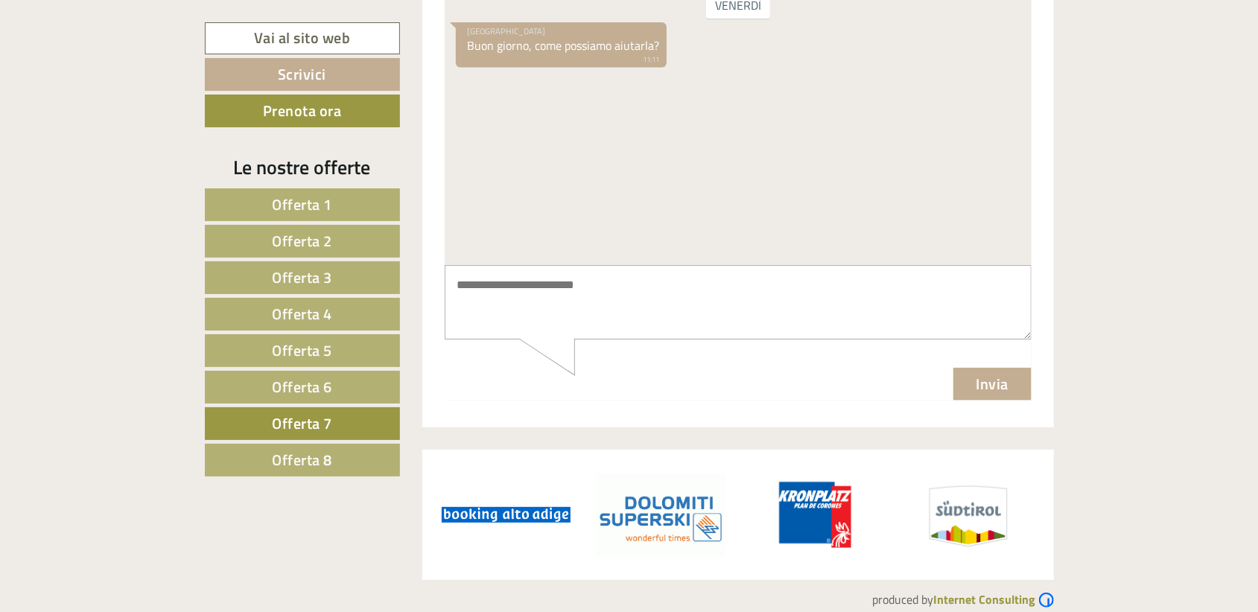
click at [293, 454] on span "Offerta 8" at bounding box center [302, 459] width 60 height 23
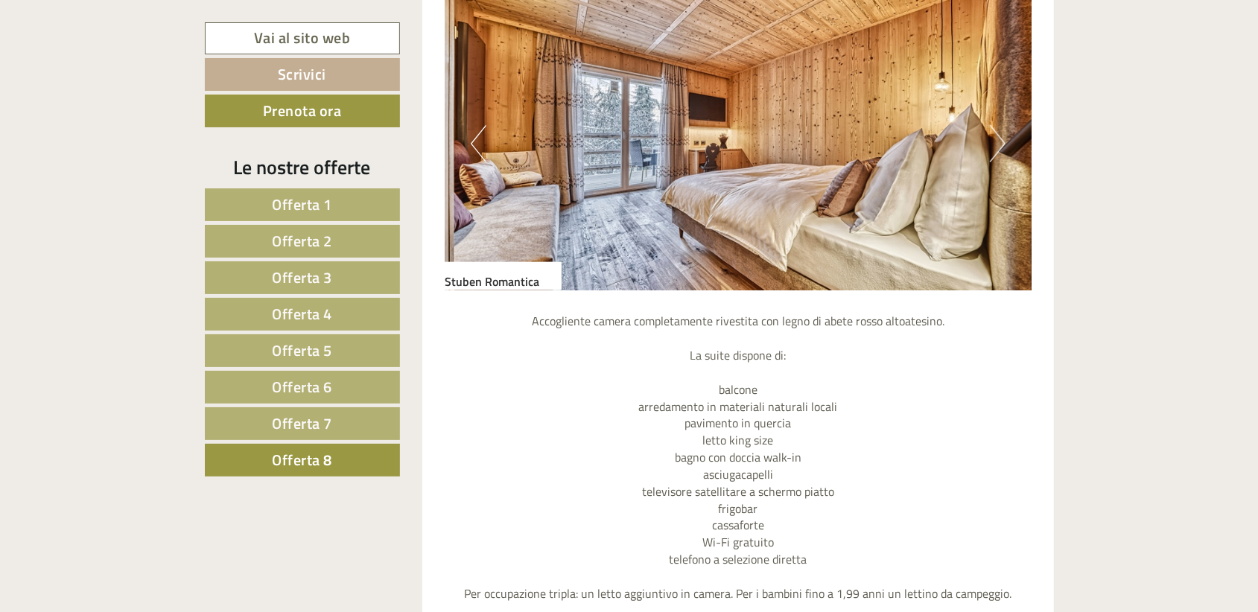
scroll to position [1103, 0]
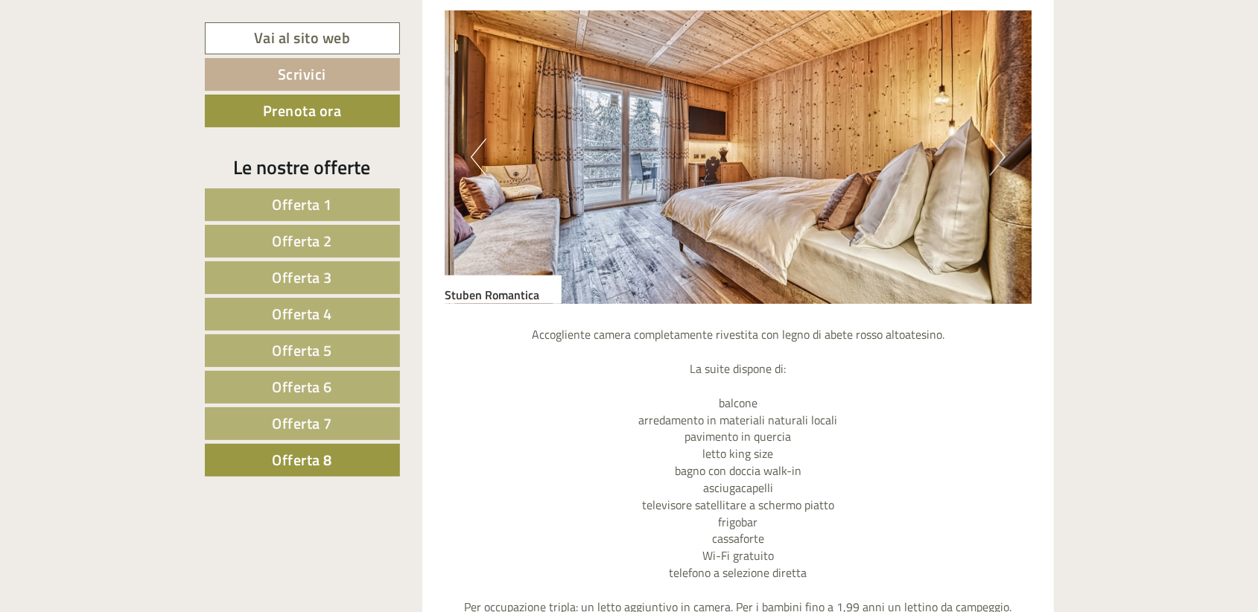
click at [986, 152] on img at bounding box center [738, 156] width 587 height 293
click at [995, 150] on button "Next" at bounding box center [998, 157] width 16 height 37
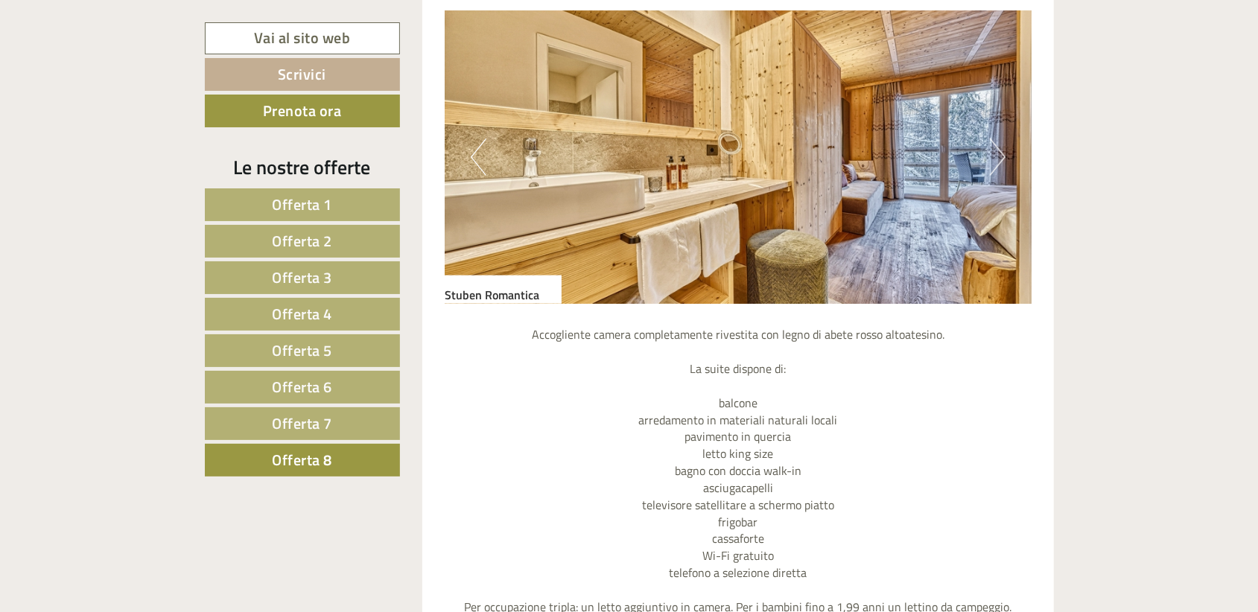
click at [995, 150] on button "Next" at bounding box center [998, 157] width 16 height 37
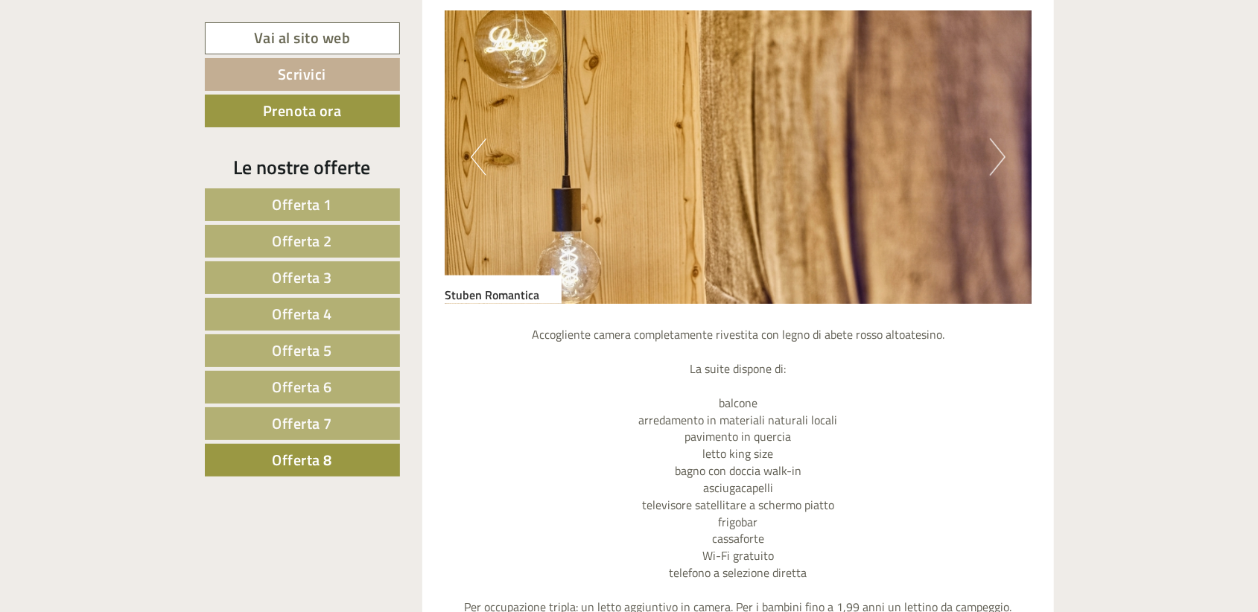
click at [995, 150] on button "Next" at bounding box center [998, 157] width 16 height 37
